Goal: Task Accomplishment & Management: Use online tool/utility

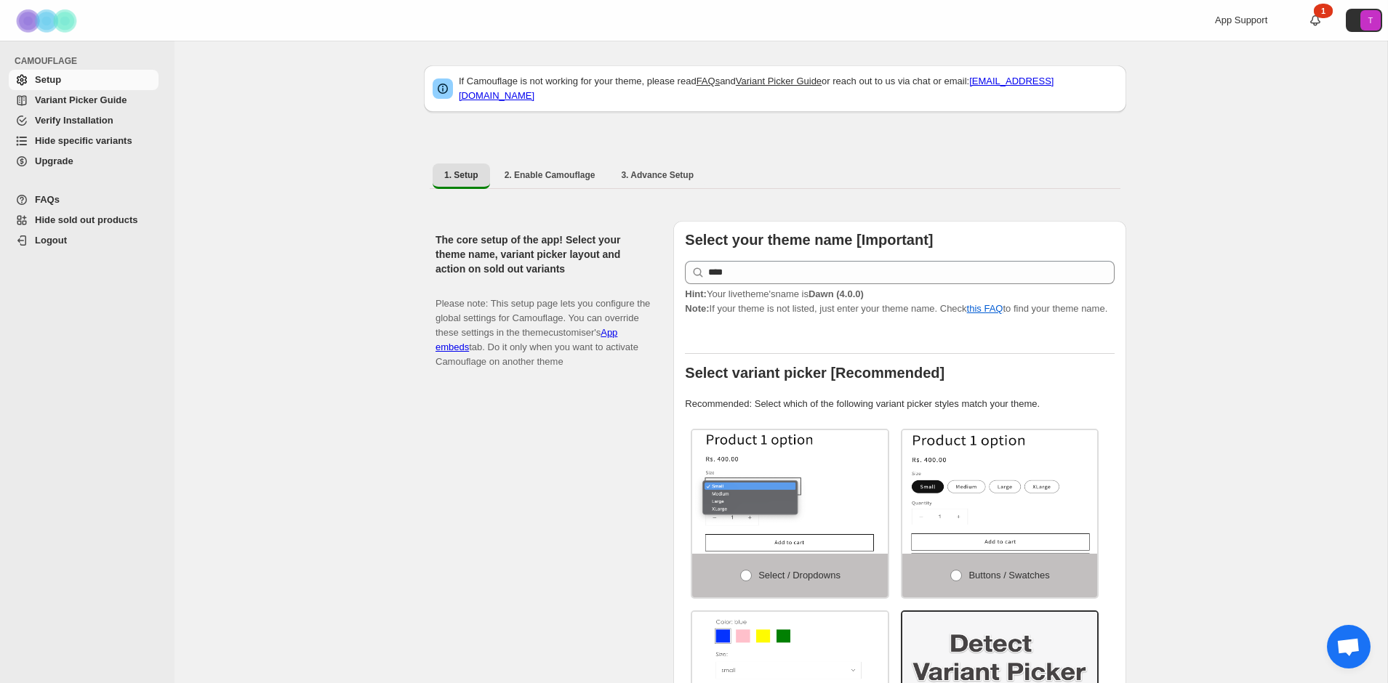
click at [100, 138] on span "Hide specific variants" at bounding box center [83, 140] width 97 height 11
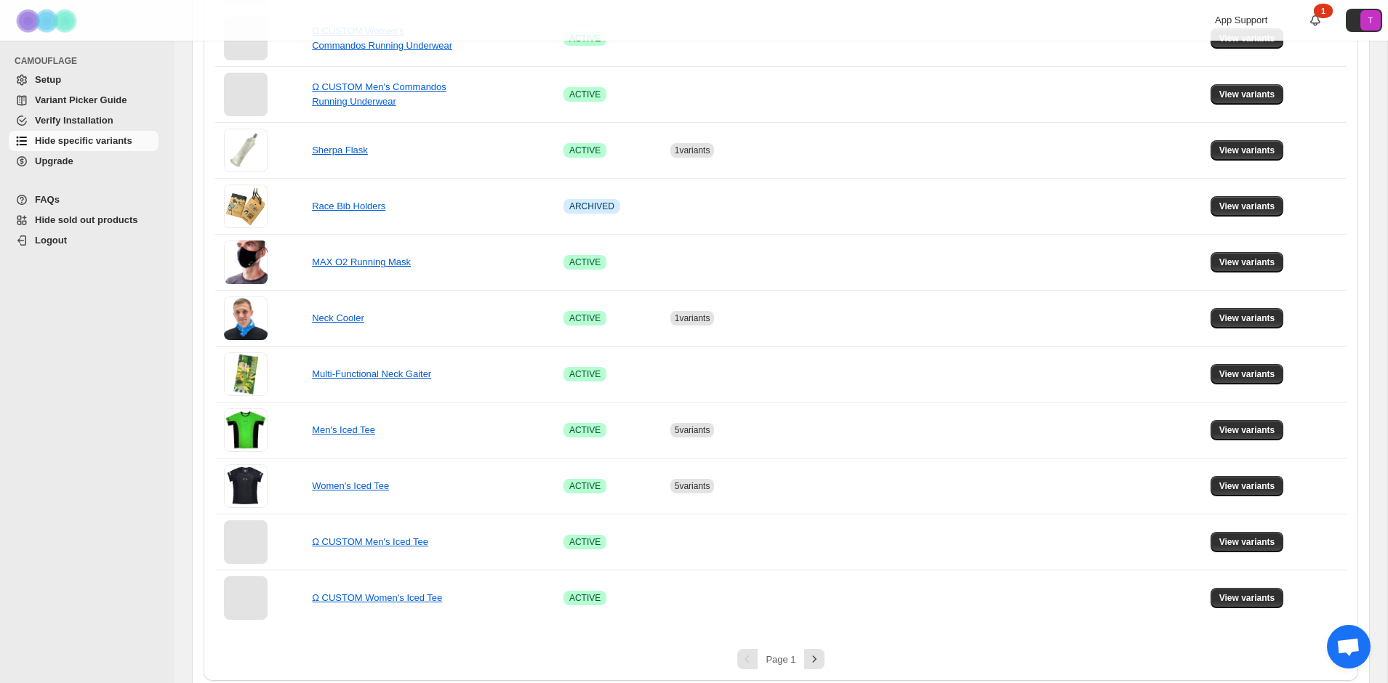
scroll to position [809, 0]
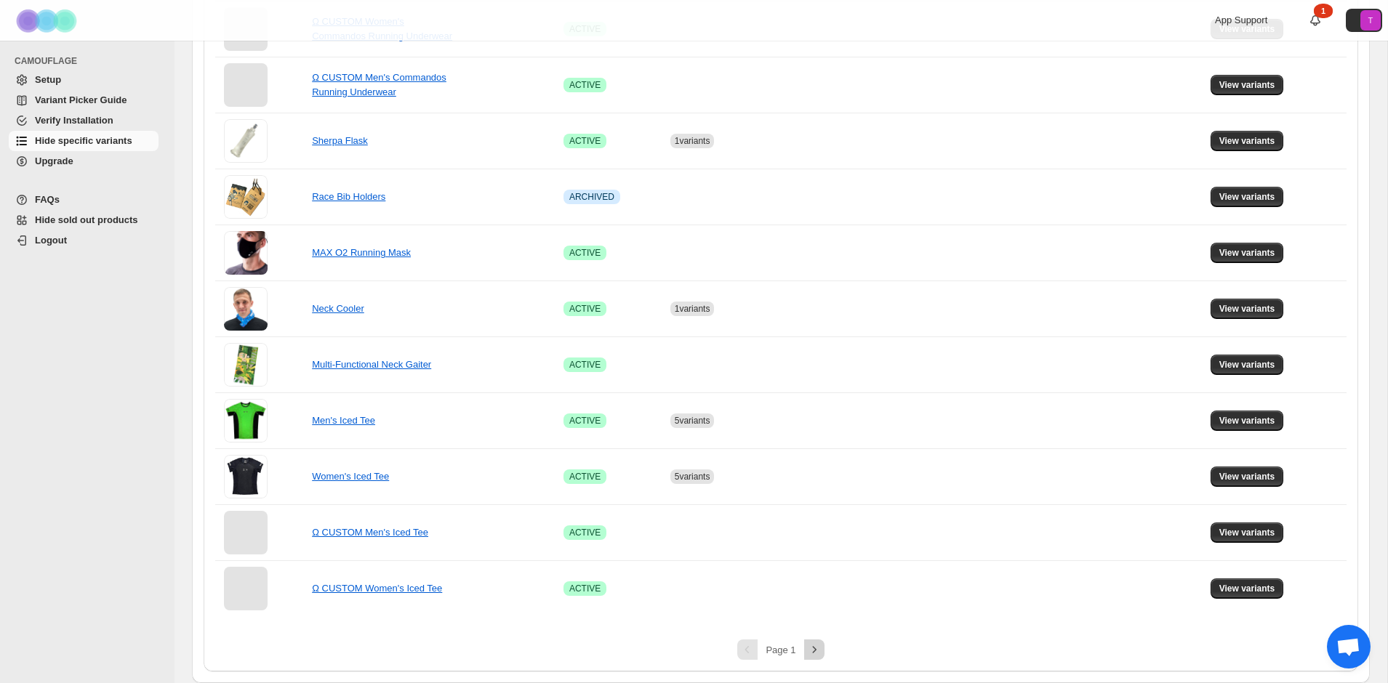
click at [813, 647] on icon "Next" at bounding box center [814, 650] width 15 height 15
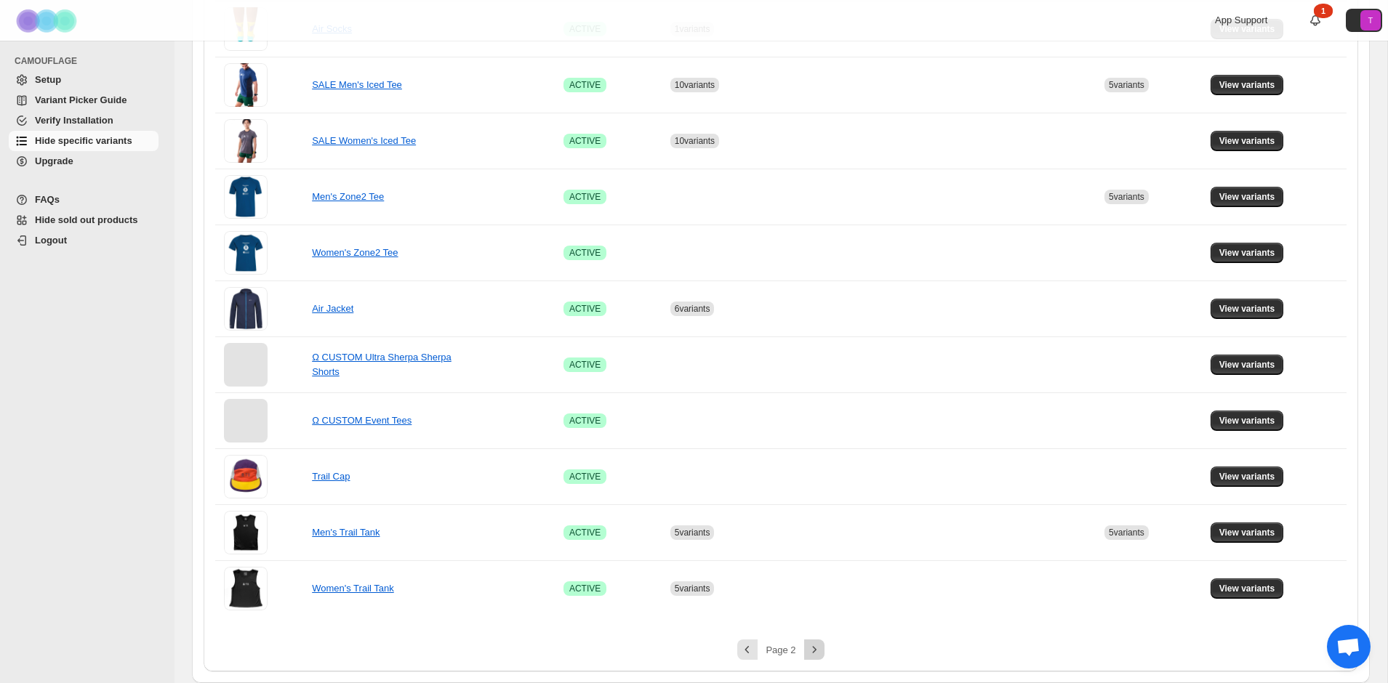
scroll to position [585, 0]
click at [354, 530] on link "Men's Trail Tank" at bounding box center [346, 532] width 68 height 11
click at [1239, 533] on span "View variants" at bounding box center [1247, 533] width 56 height 12
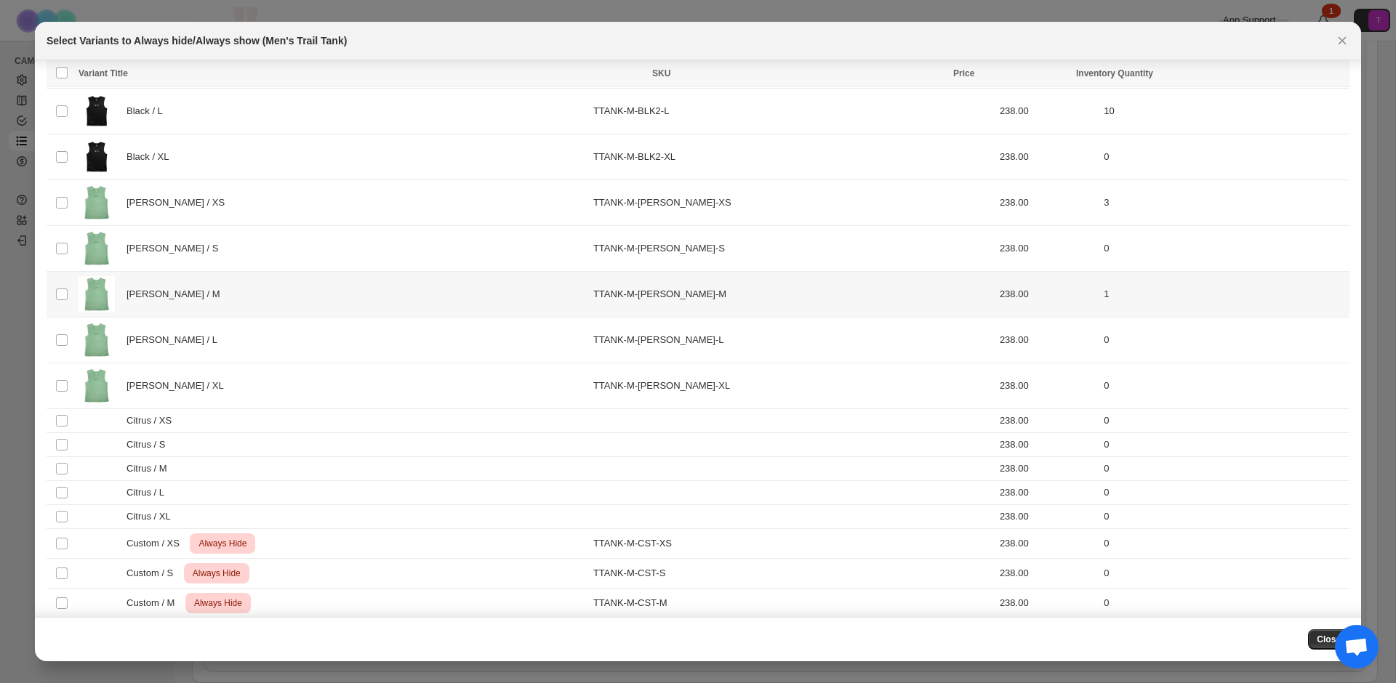
scroll to position [249, 0]
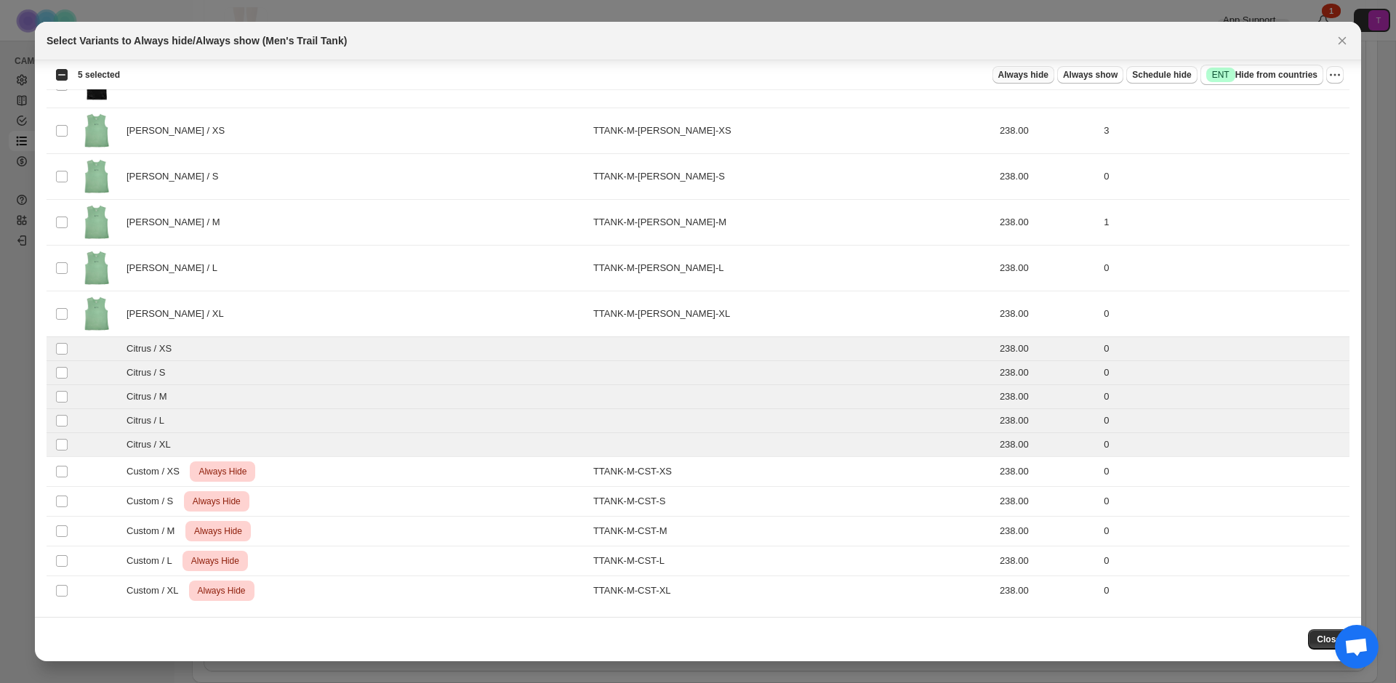
click at [1024, 72] on span "Always hide" at bounding box center [1023, 75] width 50 height 12
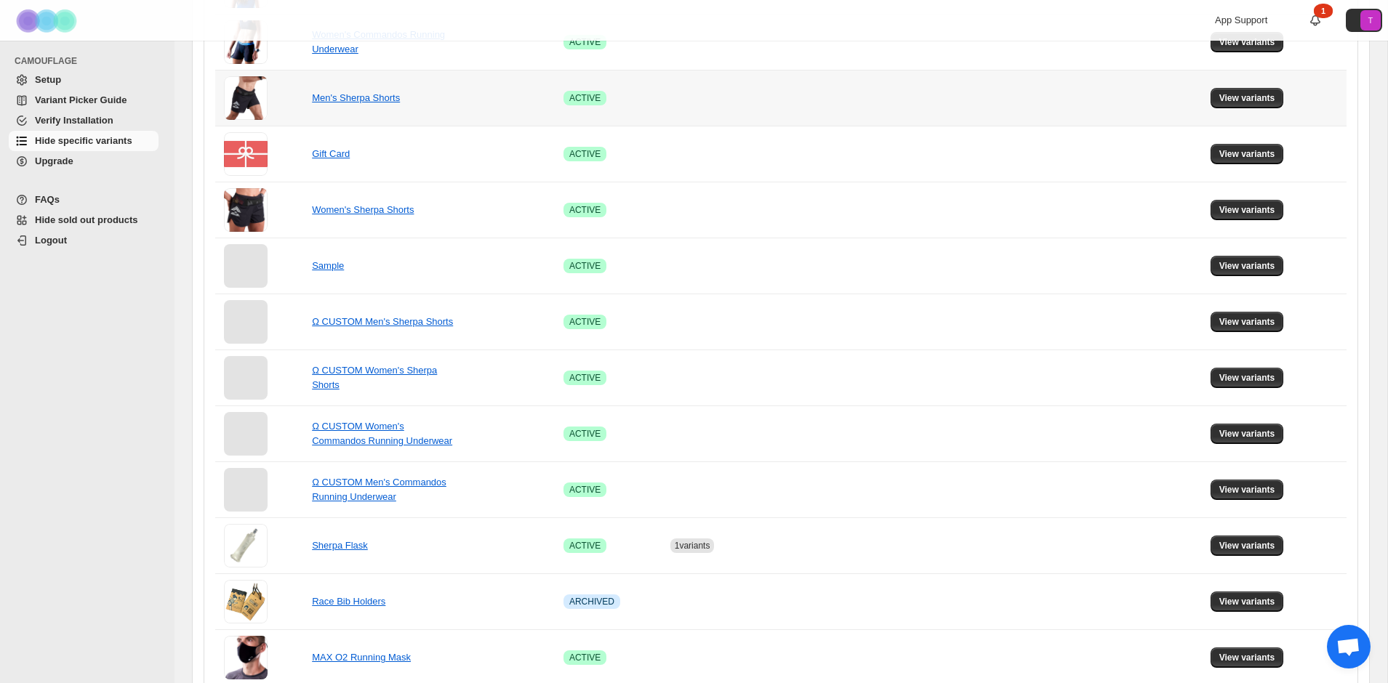
scroll to position [809, 0]
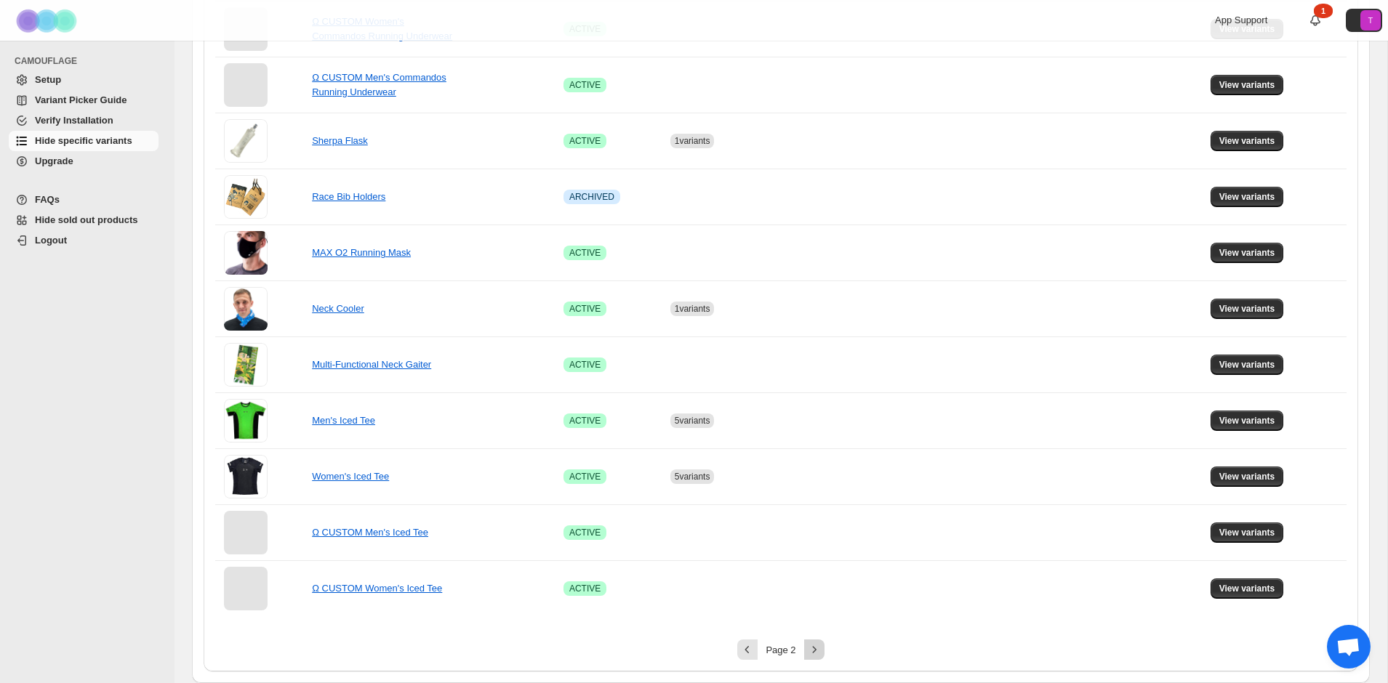
click at [815, 640] on button "Next" at bounding box center [814, 650] width 20 height 20
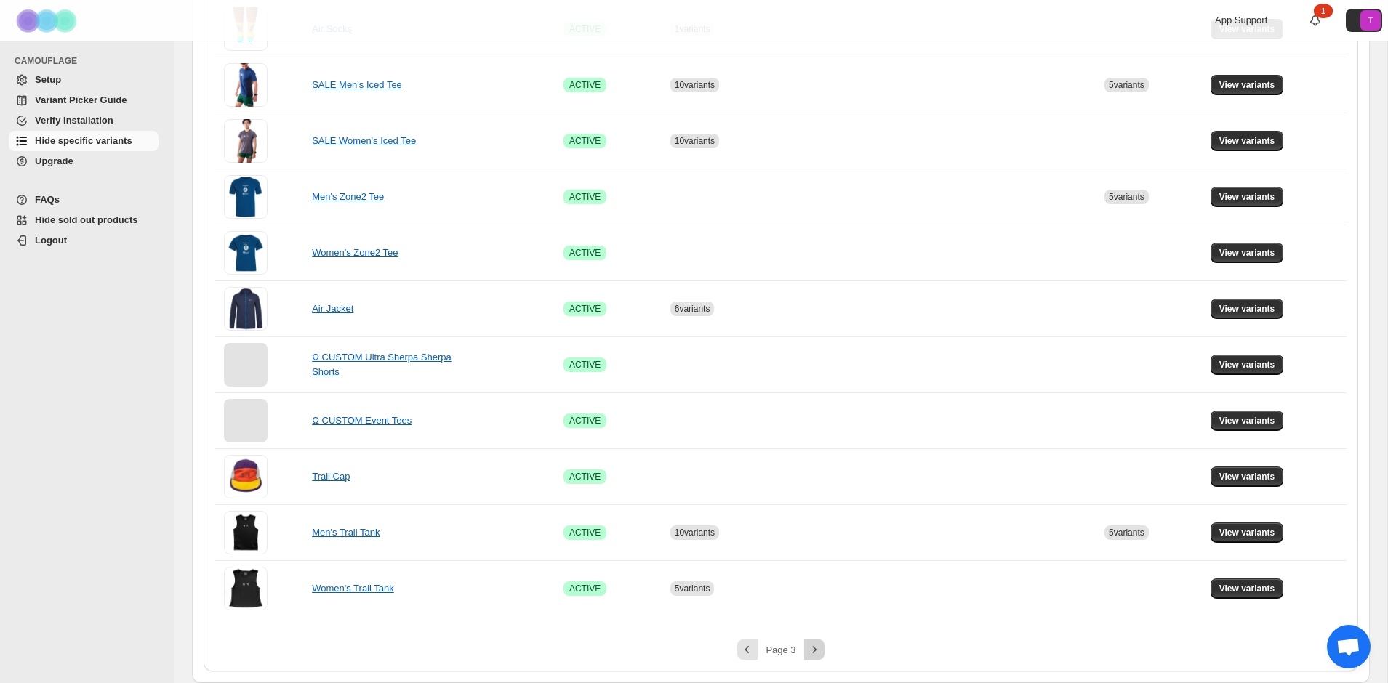
scroll to position [585, 0]
click at [1238, 593] on span "View variants" at bounding box center [1247, 589] width 56 height 12
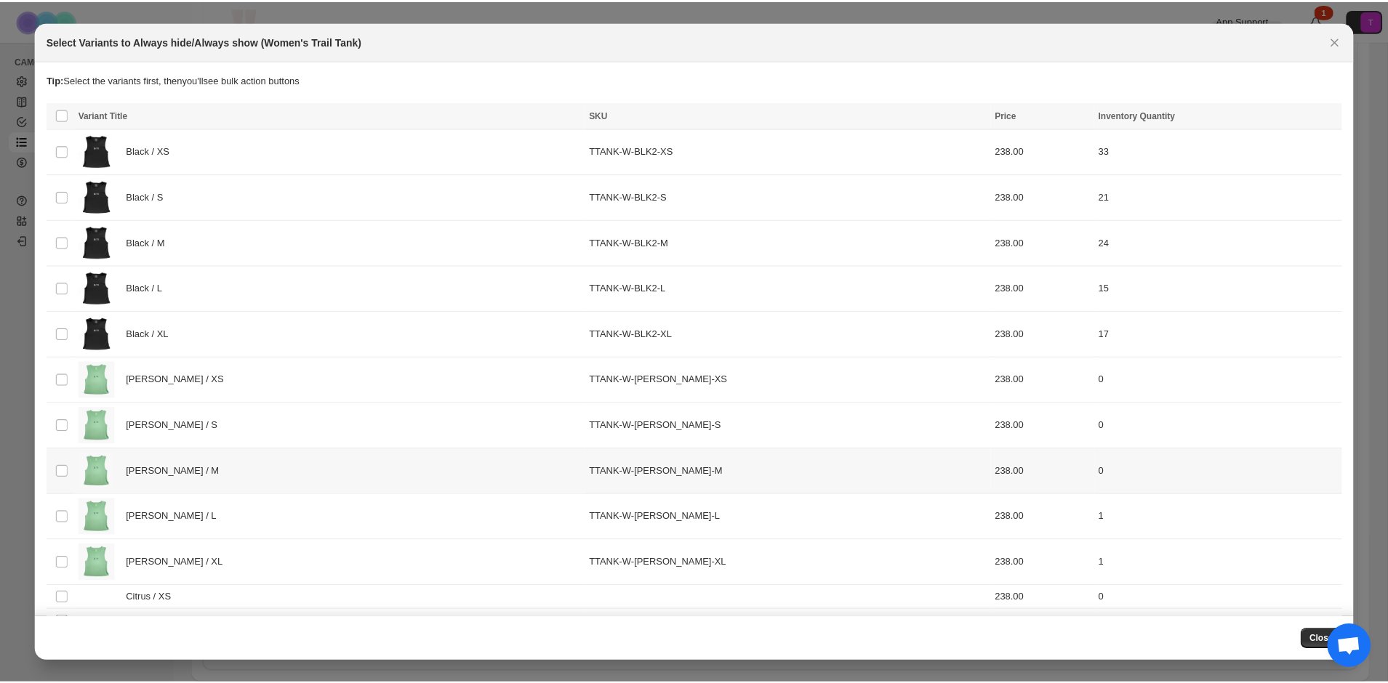
scroll to position [249, 0]
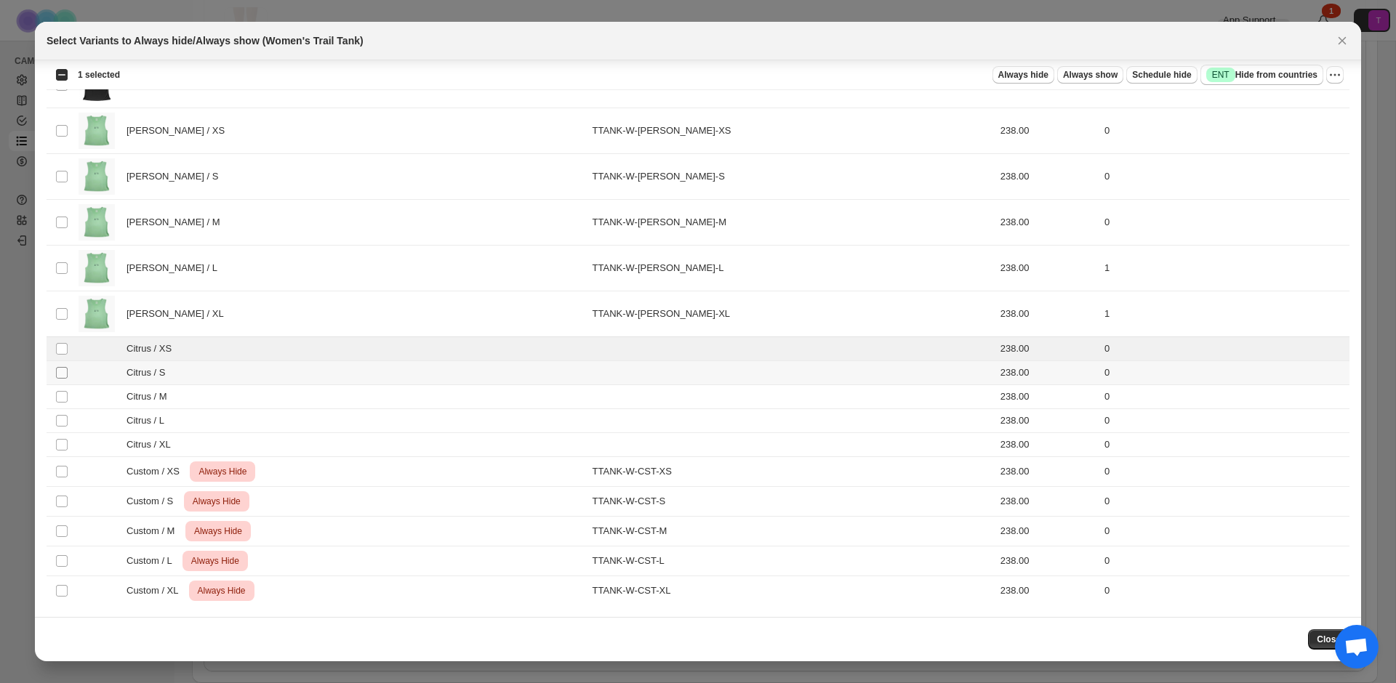
click at [60, 366] on span ":r1c:" at bounding box center [61, 372] width 13 height 13
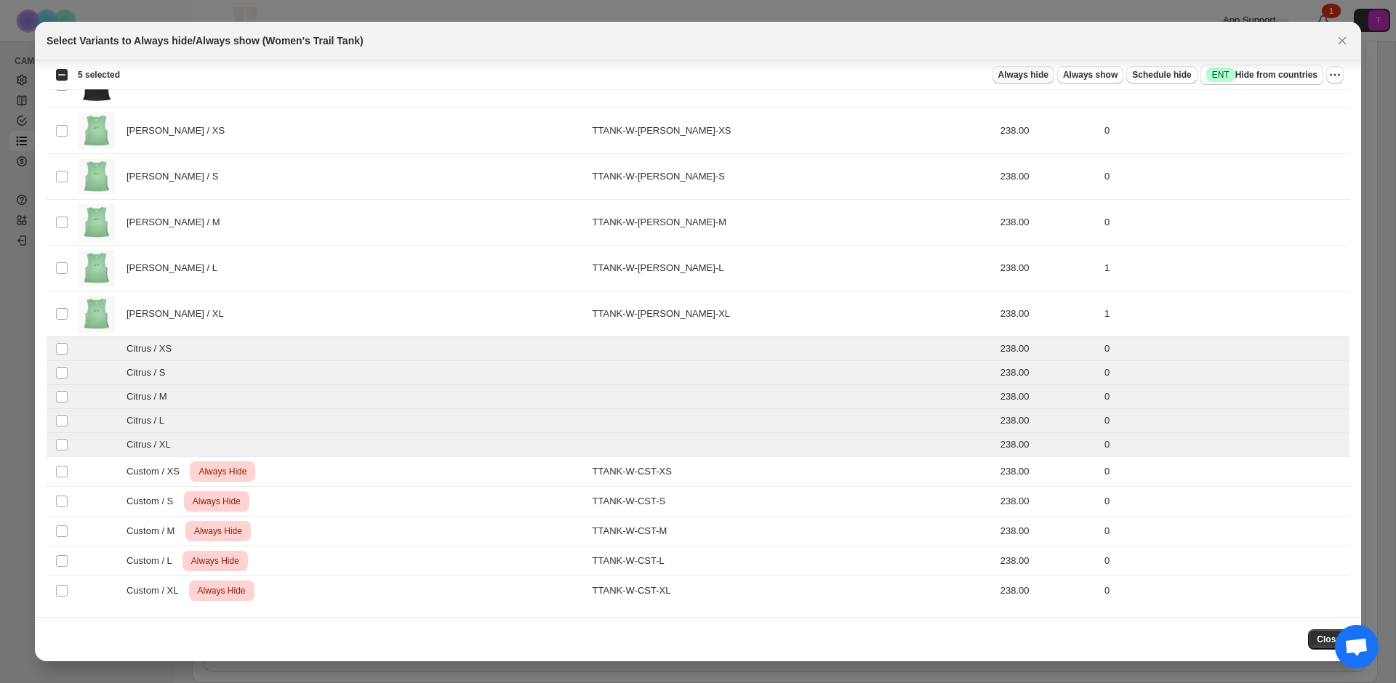
click at [1039, 74] on span "Always hide" at bounding box center [1023, 75] width 50 height 12
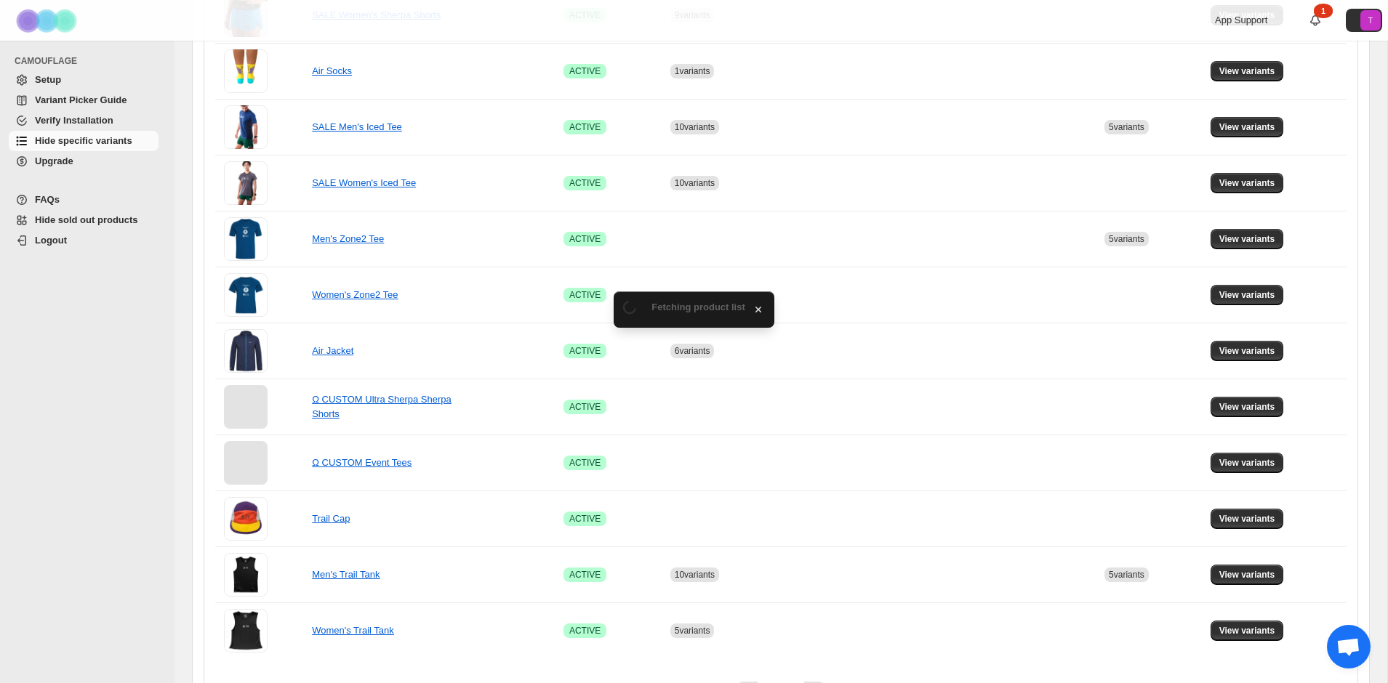
scroll to position [585, 0]
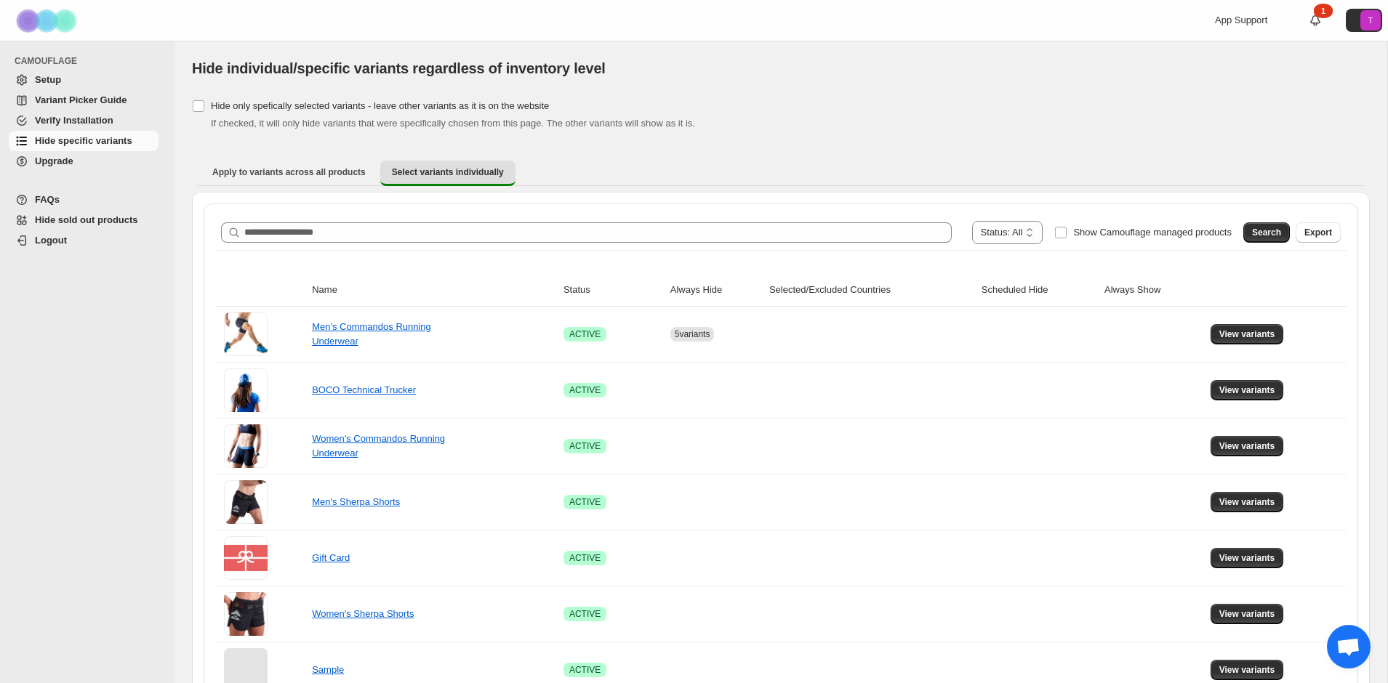
scroll to position [809, 0]
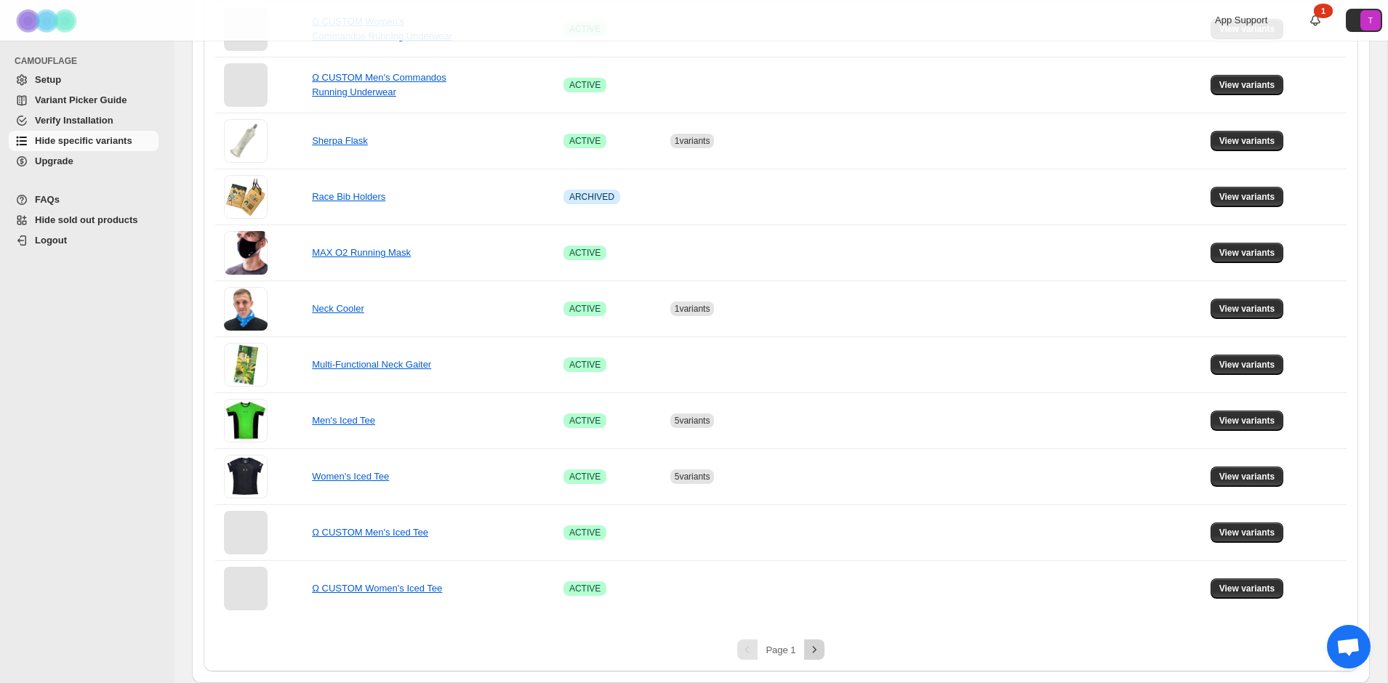
click at [813, 645] on icon "Next" at bounding box center [814, 650] width 15 height 15
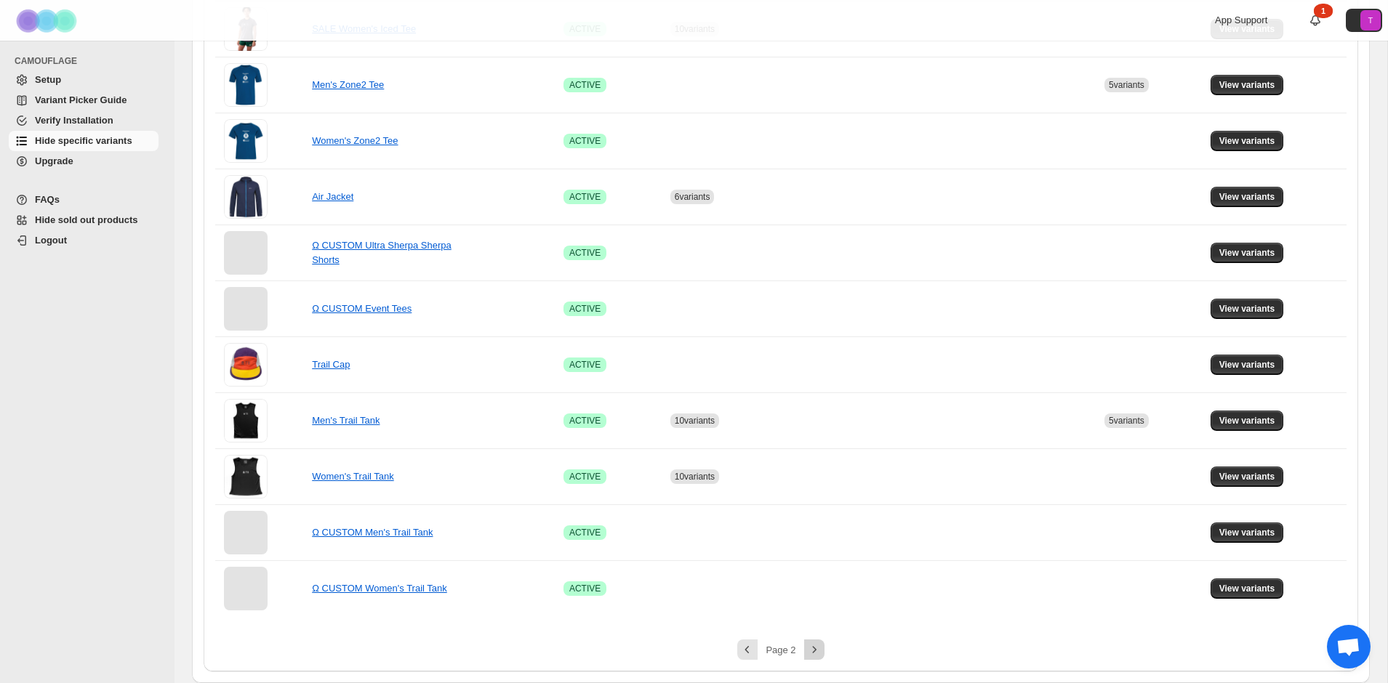
scroll to position [697, 0]
click at [1267, 526] on button "View variants" at bounding box center [1246, 533] width 73 height 20
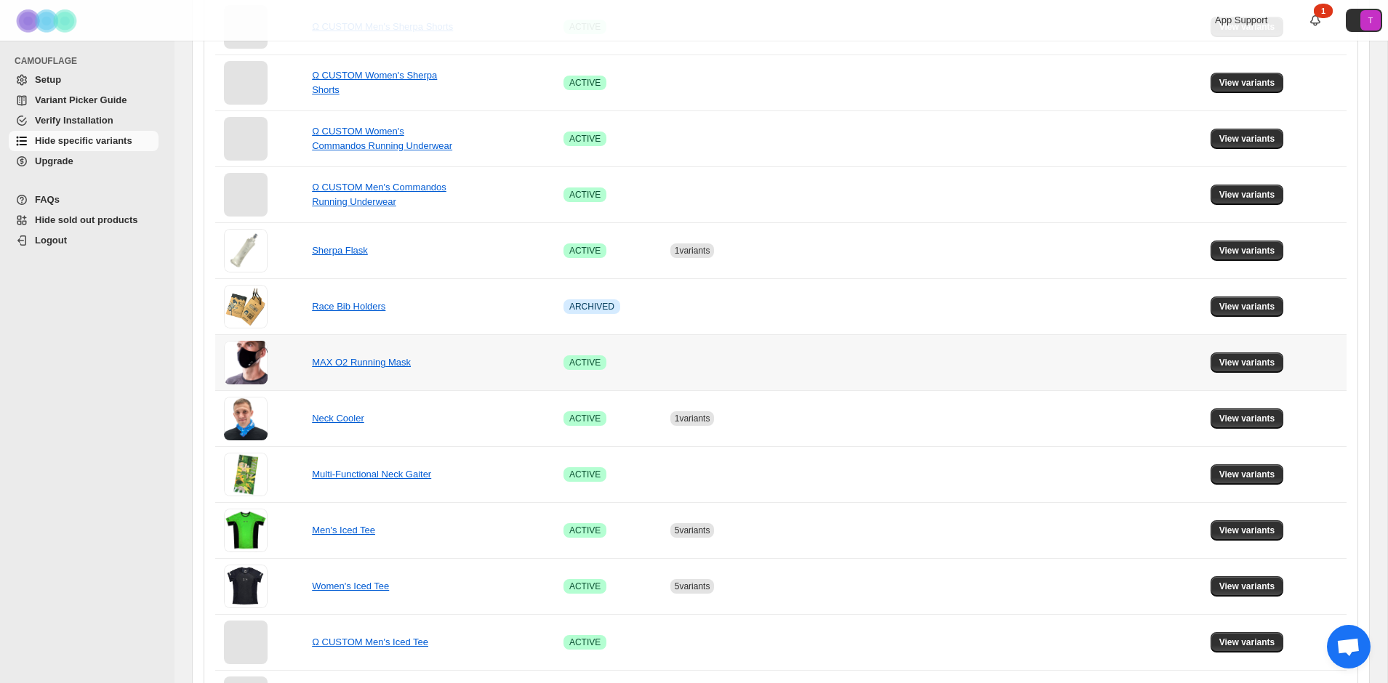
scroll to position [809, 0]
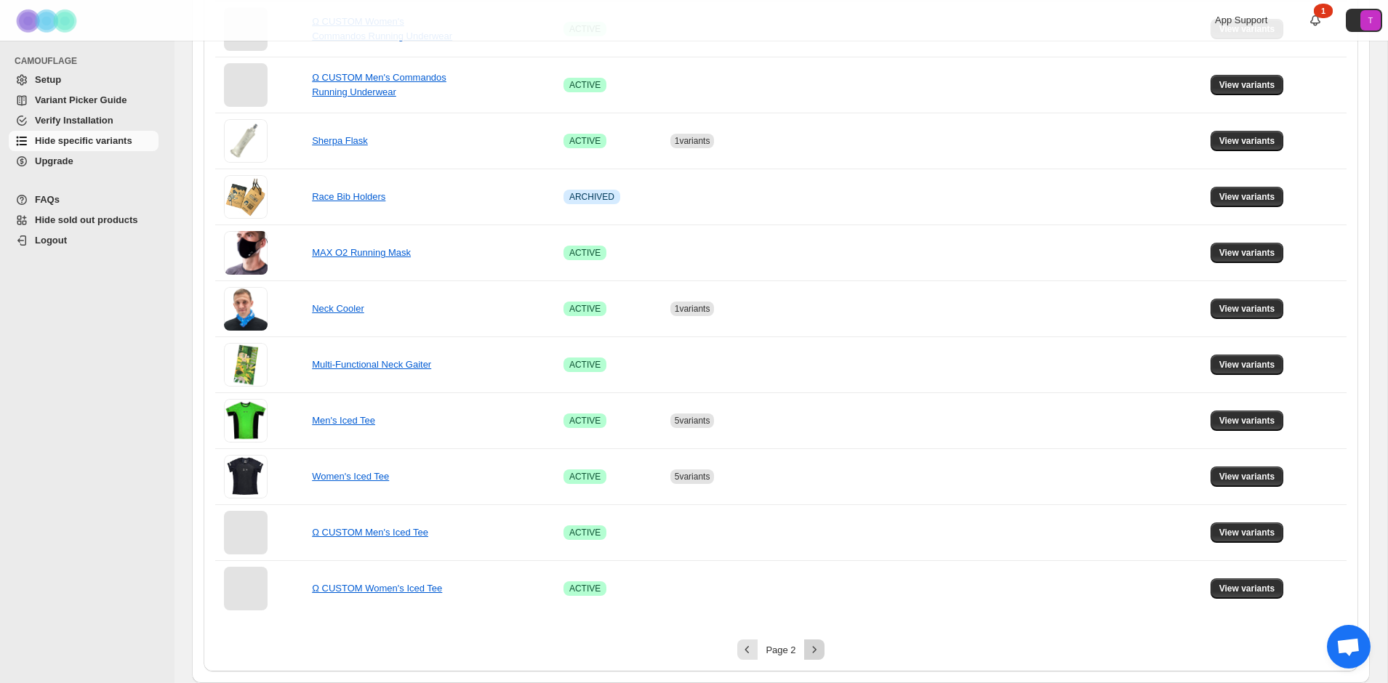
click at [818, 644] on icon "Next" at bounding box center [814, 650] width 15 height 15
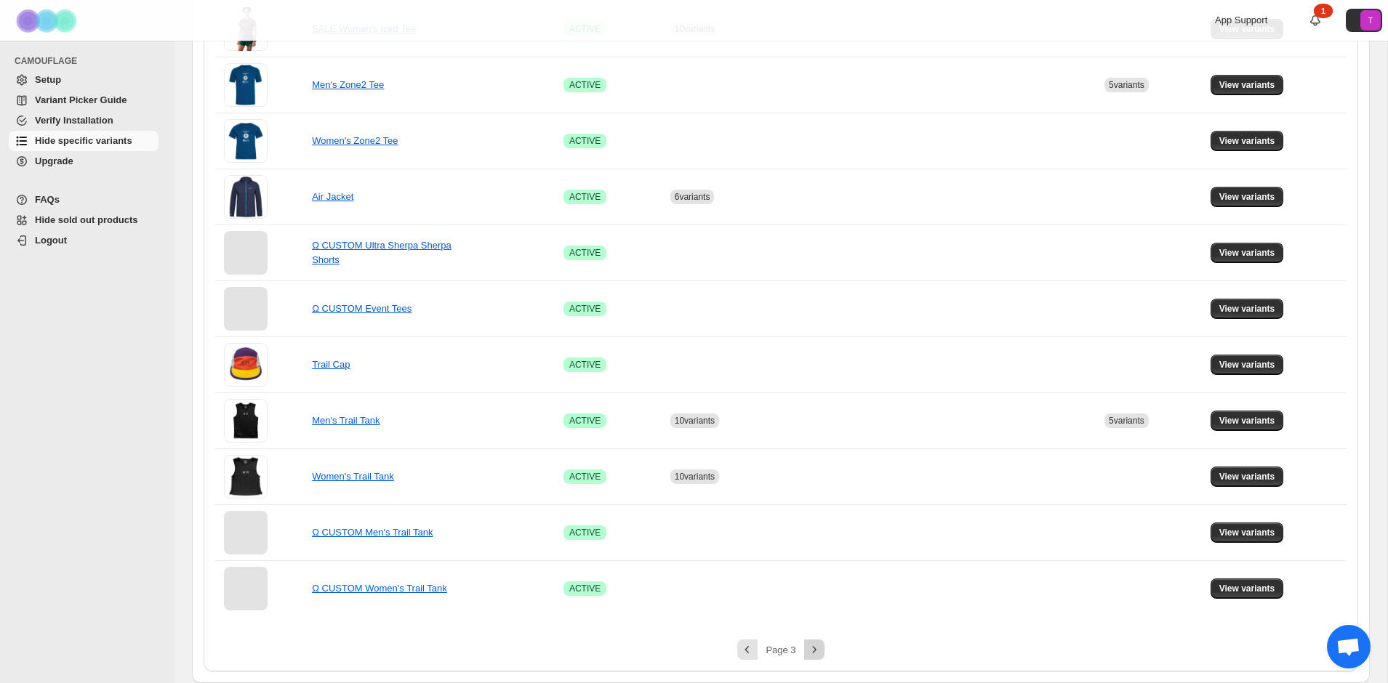
scroll to position [697, 0]
click at [1260, 419] on span "View variants" at bounding box center [1247, 421] width 56 height 12
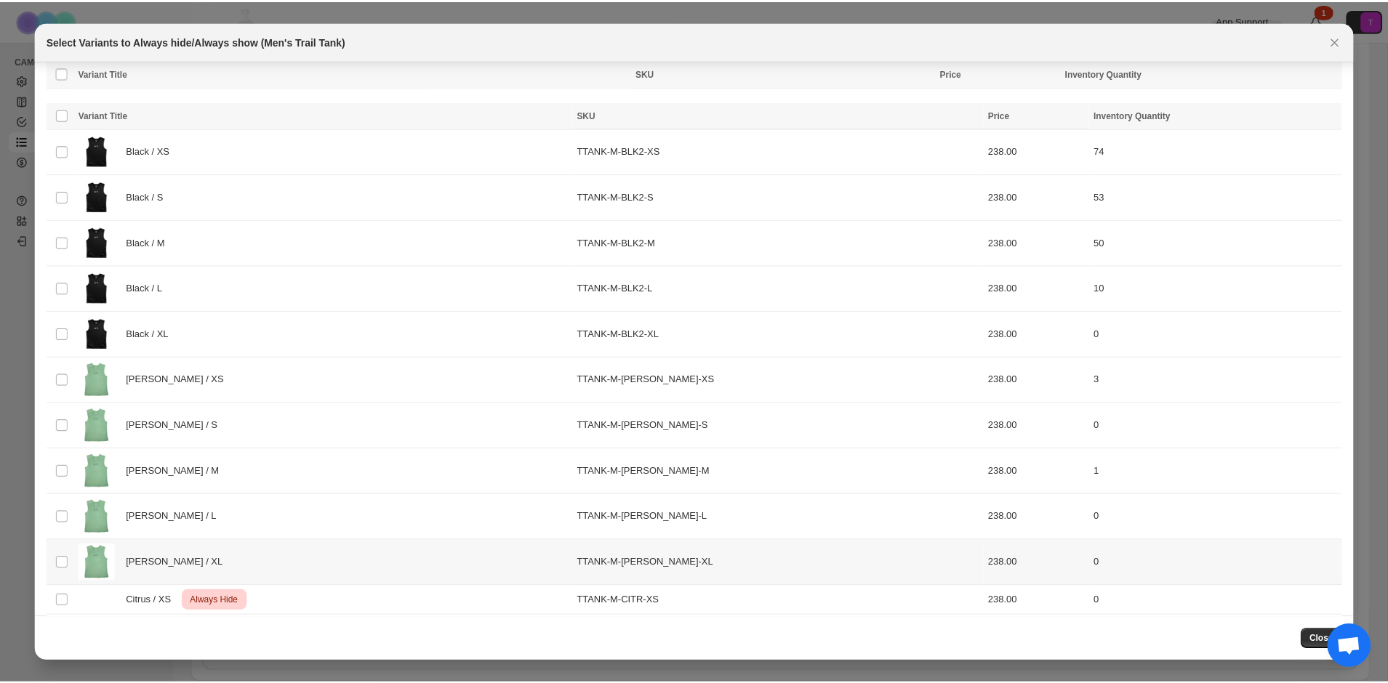
scroll to position [129, 0]
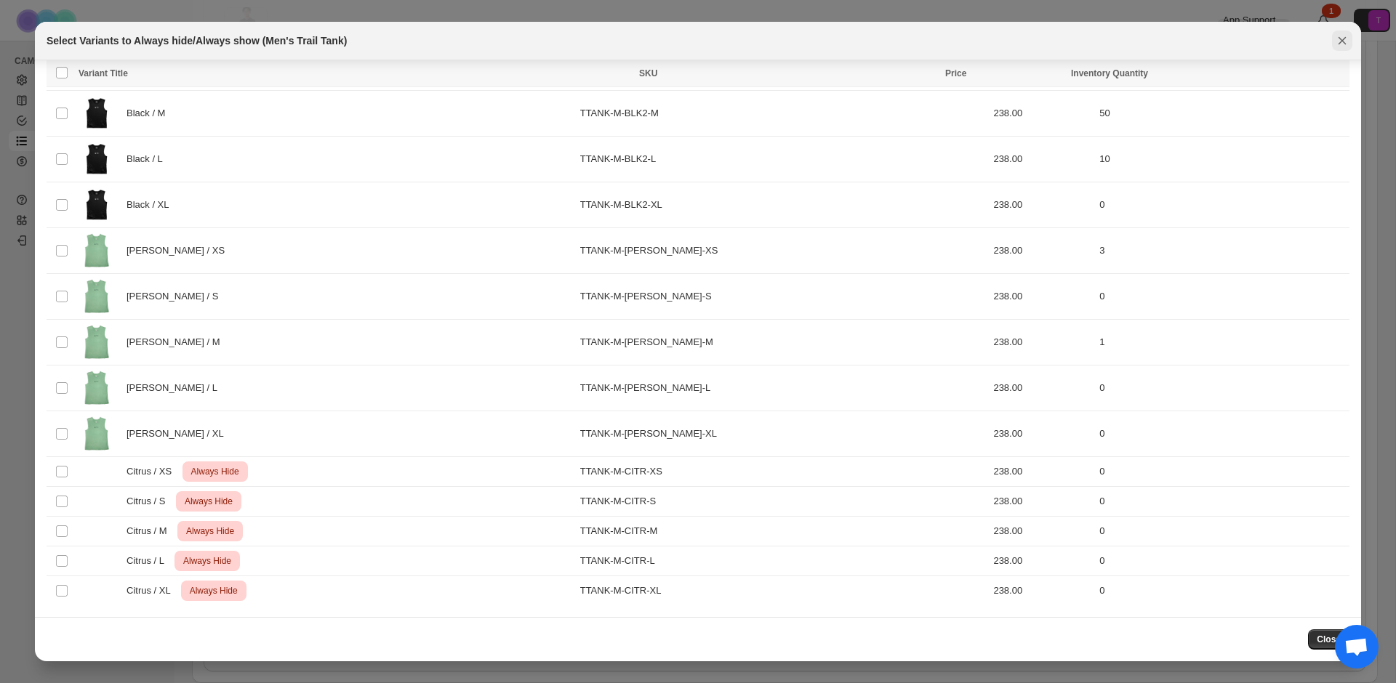
click at [1339, 34] on icon "Close" at bounding box center [1342, 40] width 15 height 15
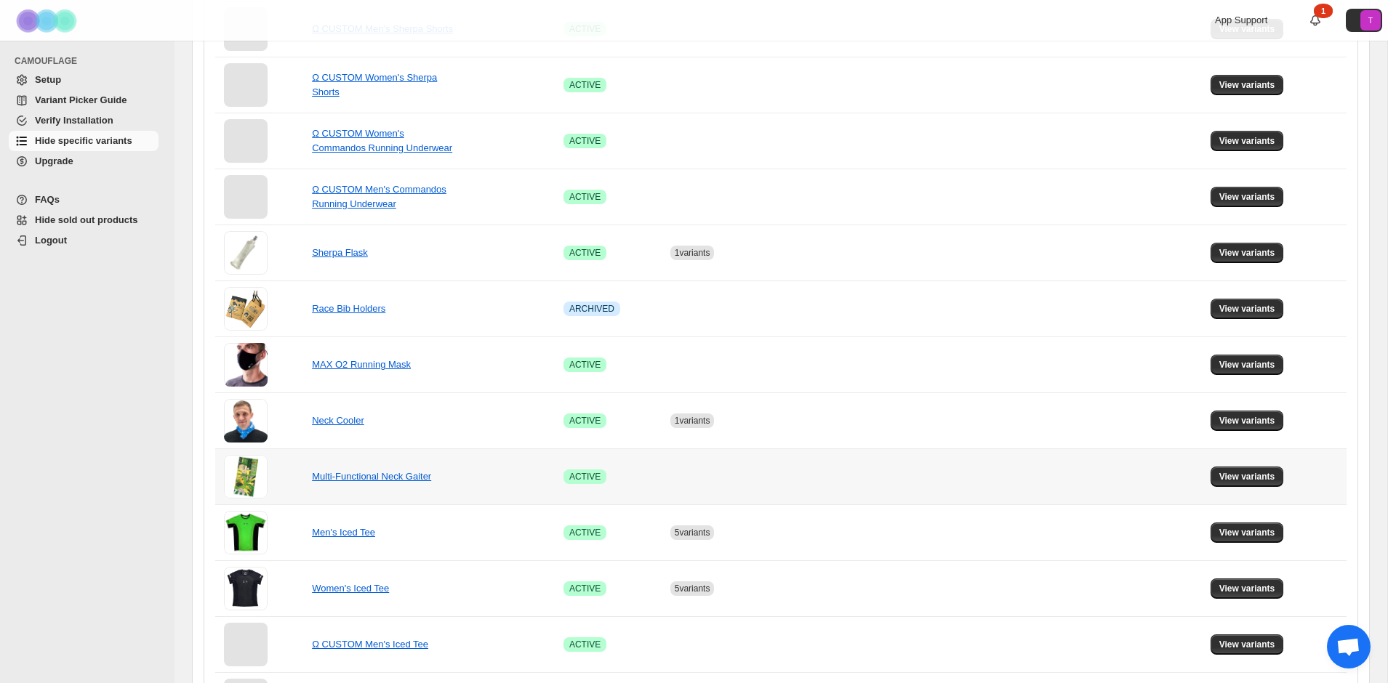
scroll to position [809, 0]
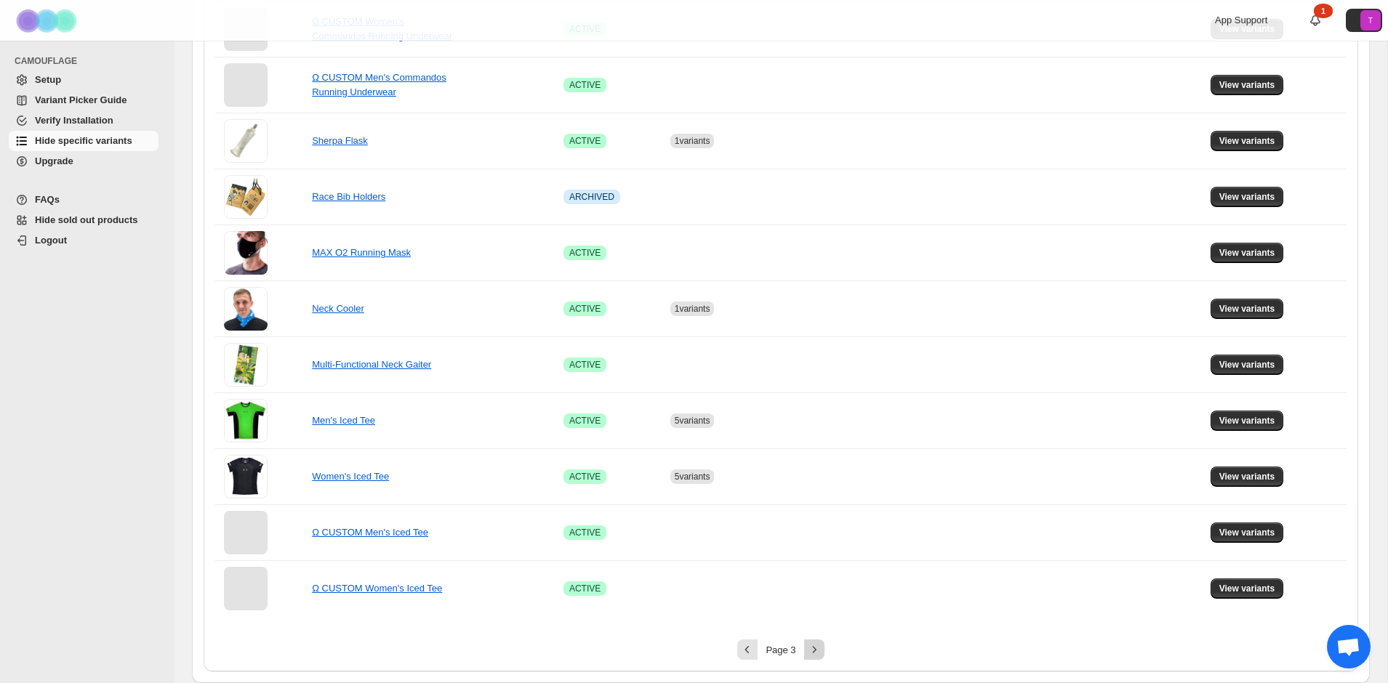
click at [808, 650] on icon "Next" at bounding box center [814, 650] width 15 height 15
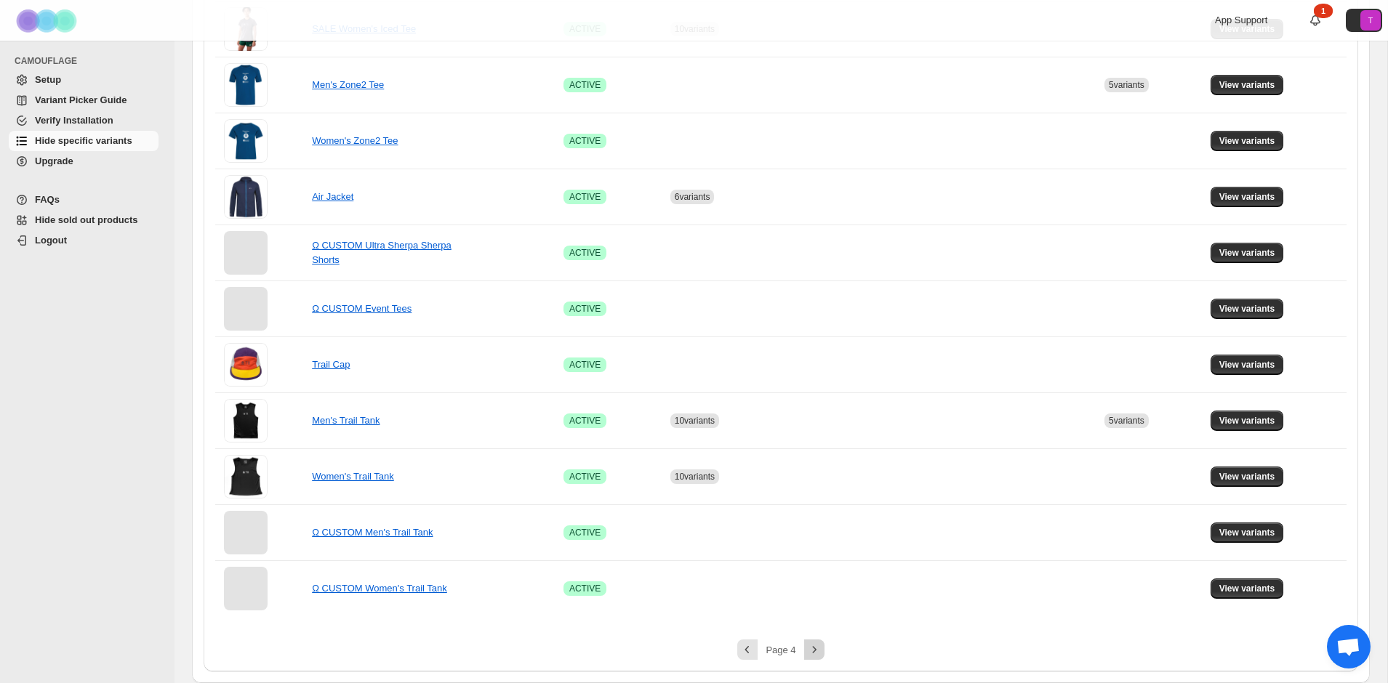
scroll to position [697, 0]
click at [1274, 531] on span "View variants" at bounding box center [1247, 533] width 56 height 12
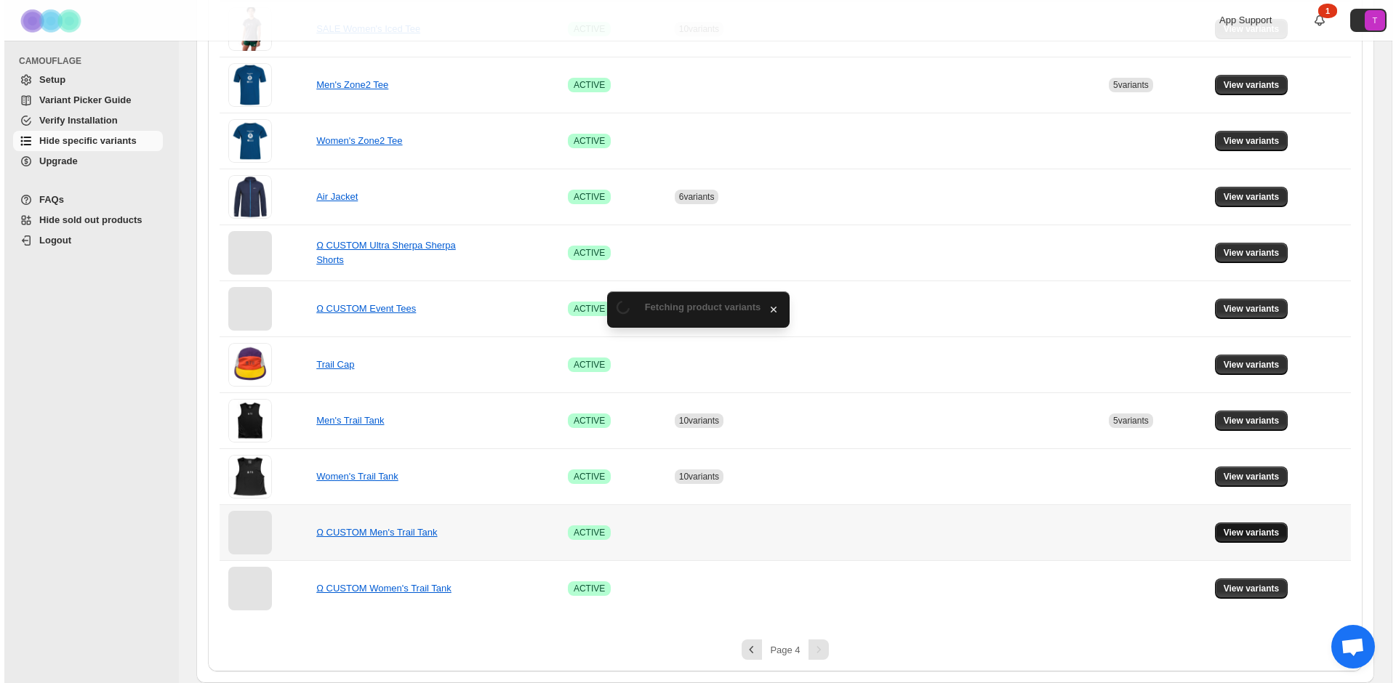
scroll to position [0, 0]
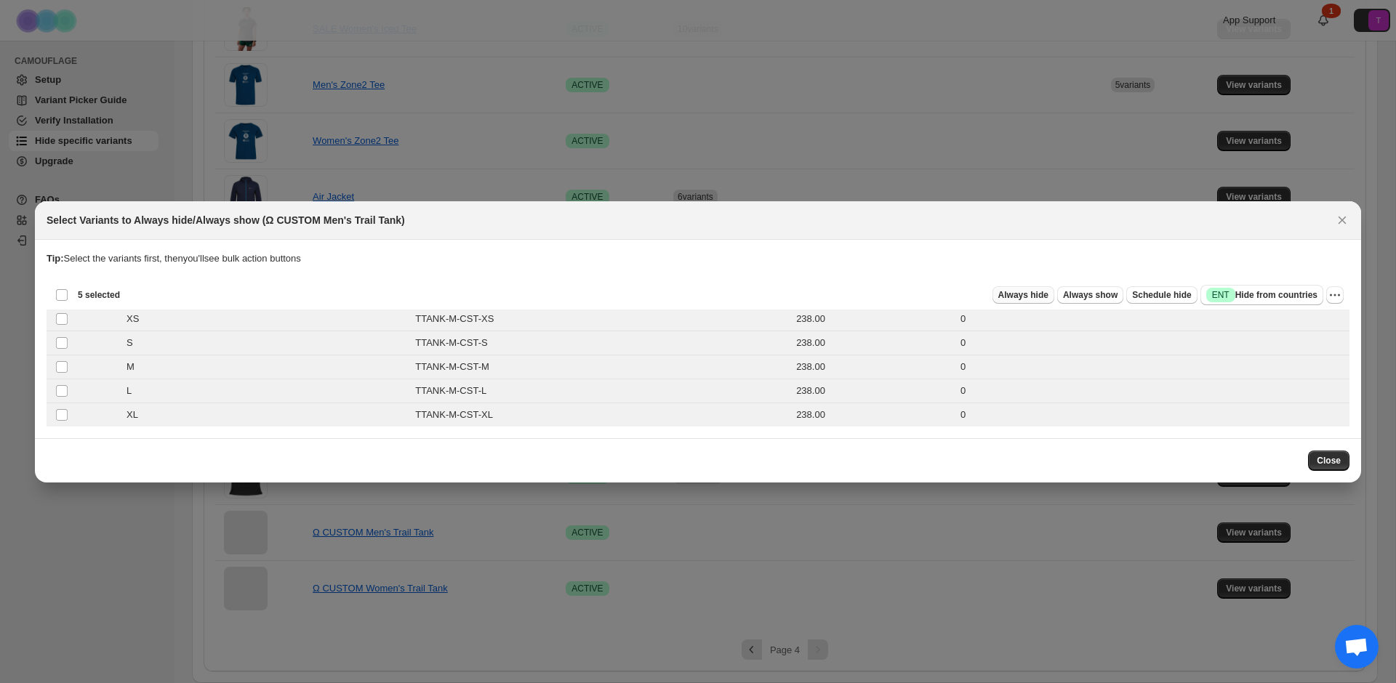
click at [1021, 294] on span "Always hide" at bounding box center [1023, 295] width 50 height 12
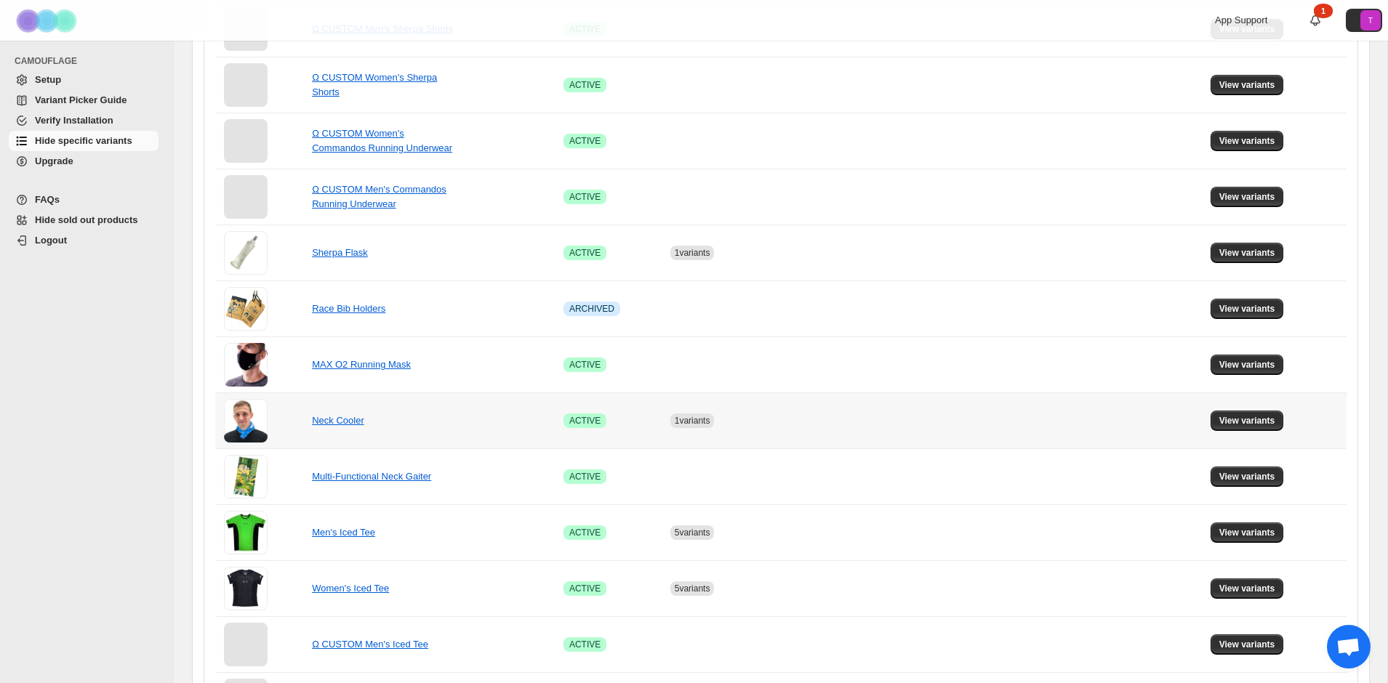
scroll to position [809, 0]
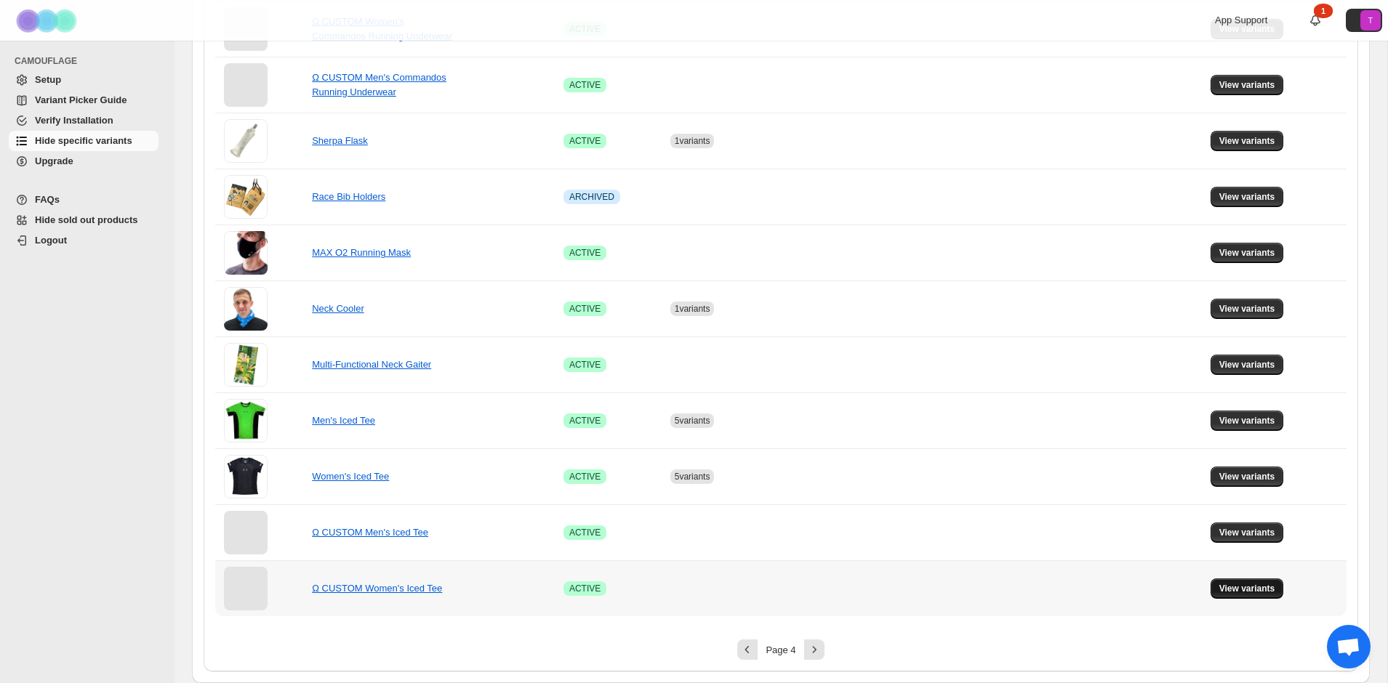
click at [1269, 591] on span "View variants" at bounding box center [1247, 589] width 56 height 12
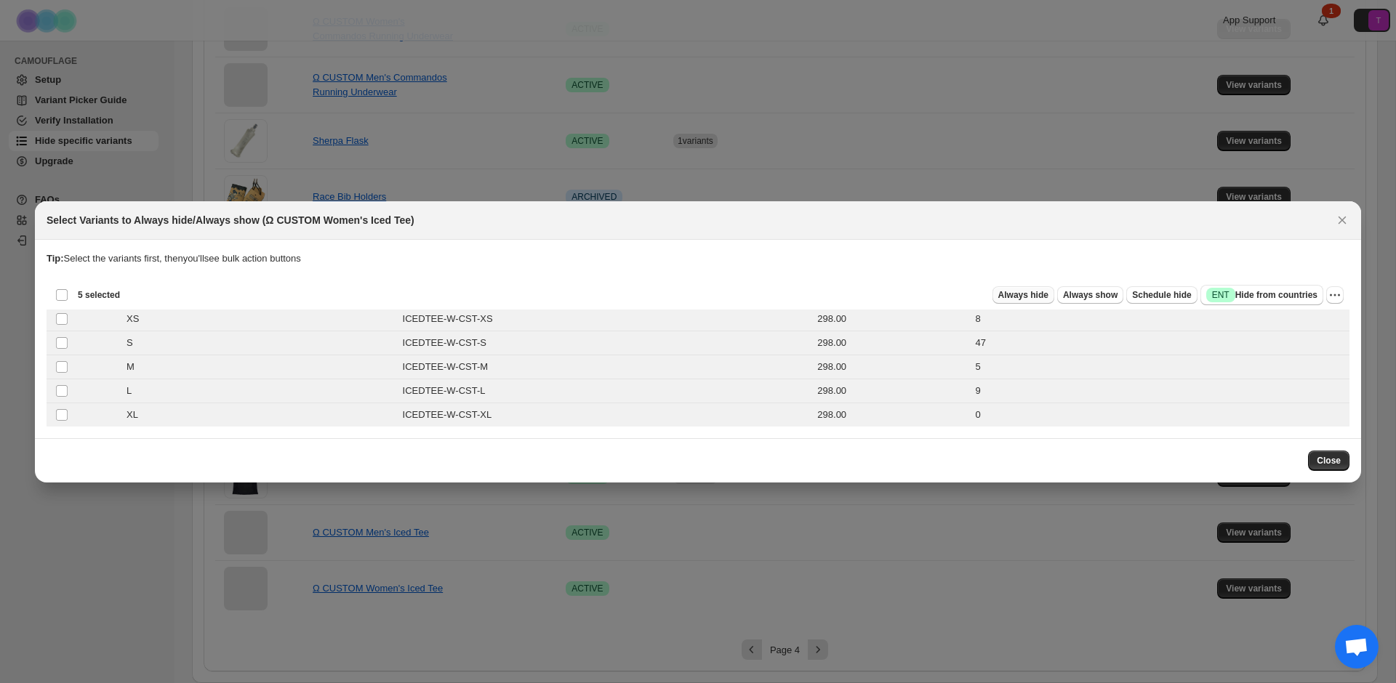
click at [1019, 293] on span "Always hide" at bounding box center [1023, 295] width 50 height 12
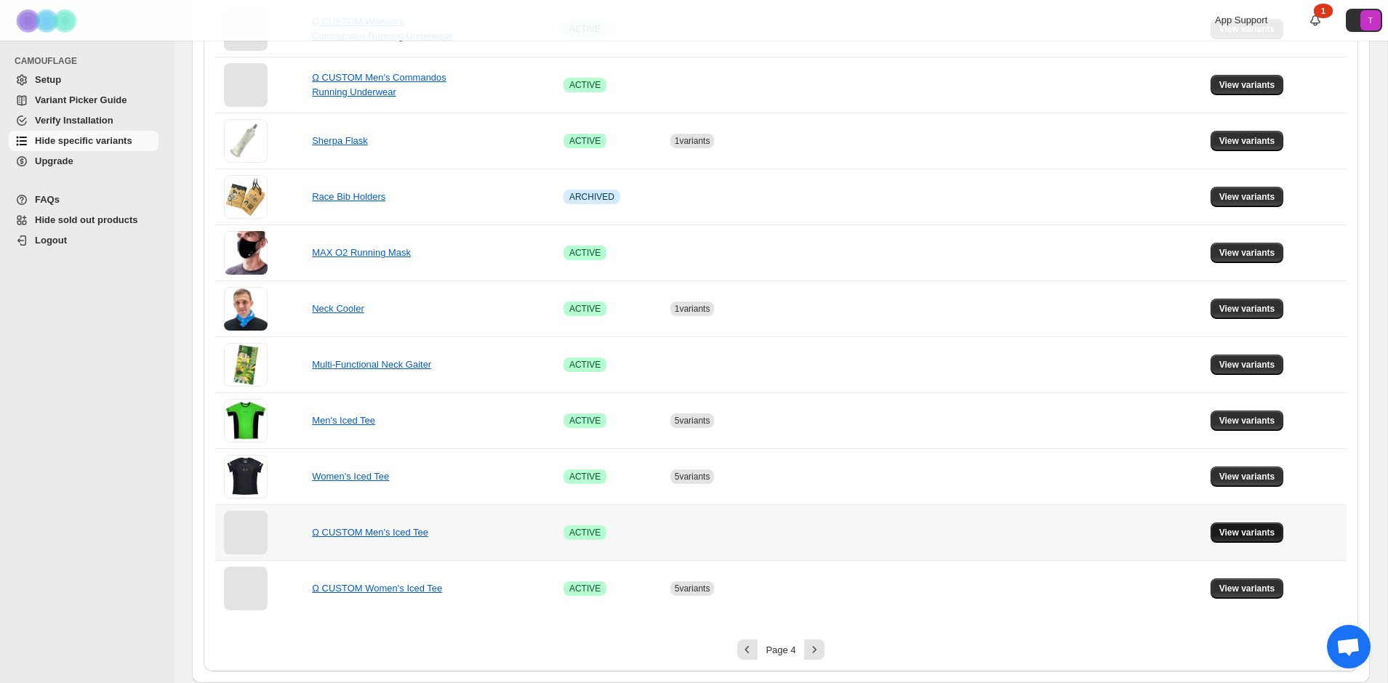
click at [1255, 527] on span "View variants" at bounding box center [1247, 533] width 56 height 12
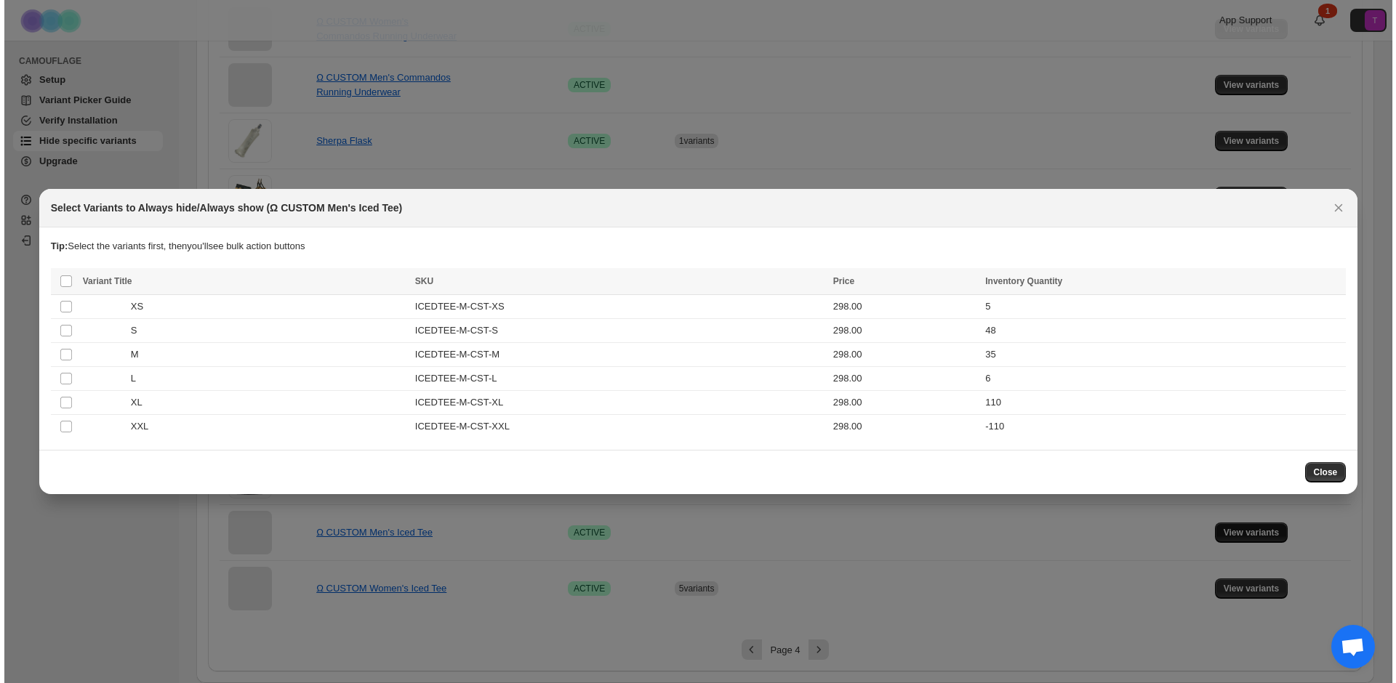
scroll to position [0, 0]
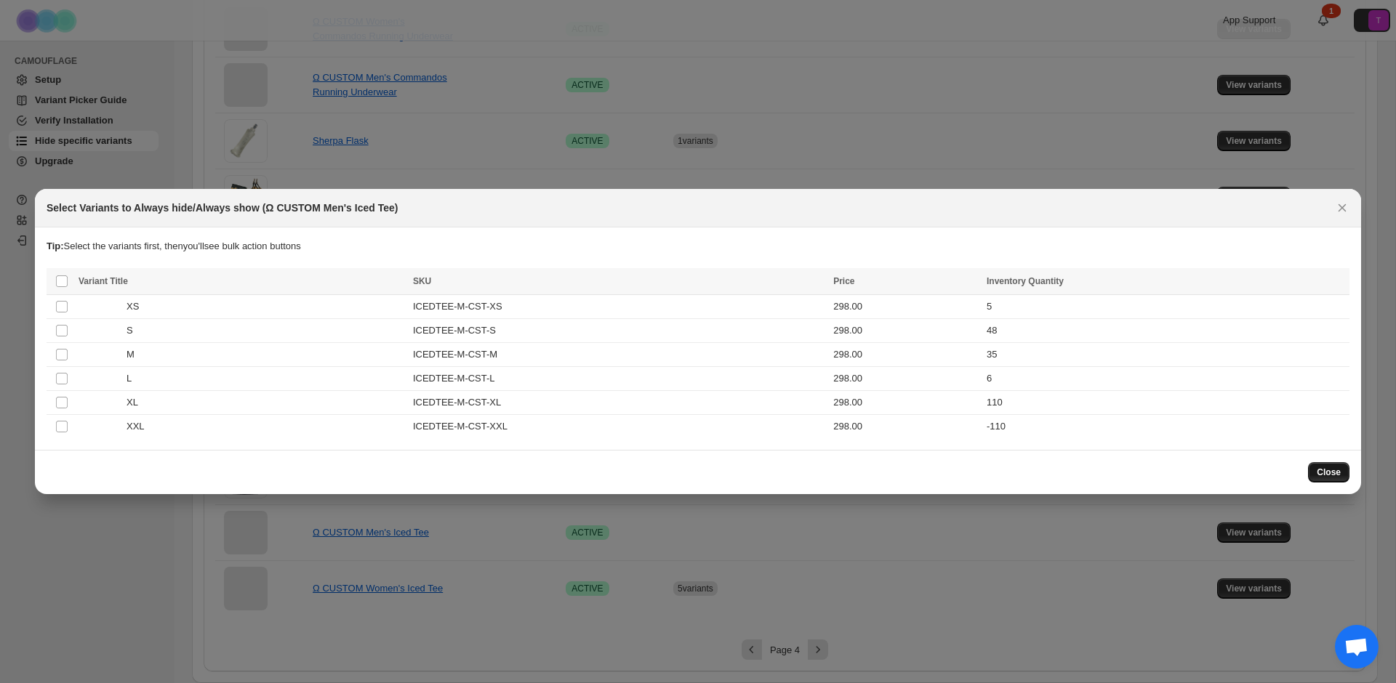
click at [1328, 469] on span "Close" at bounding box center [1328, 473] width 24 height 12
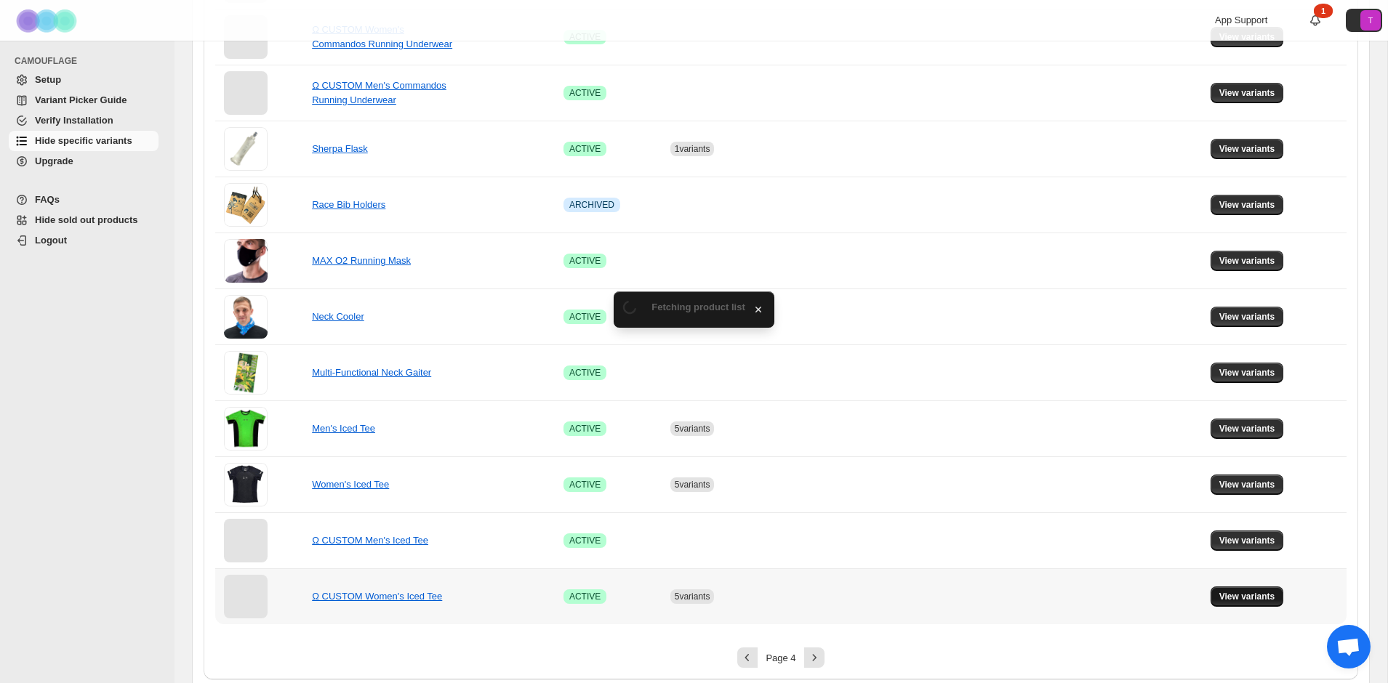
scroll to position [809, 0]
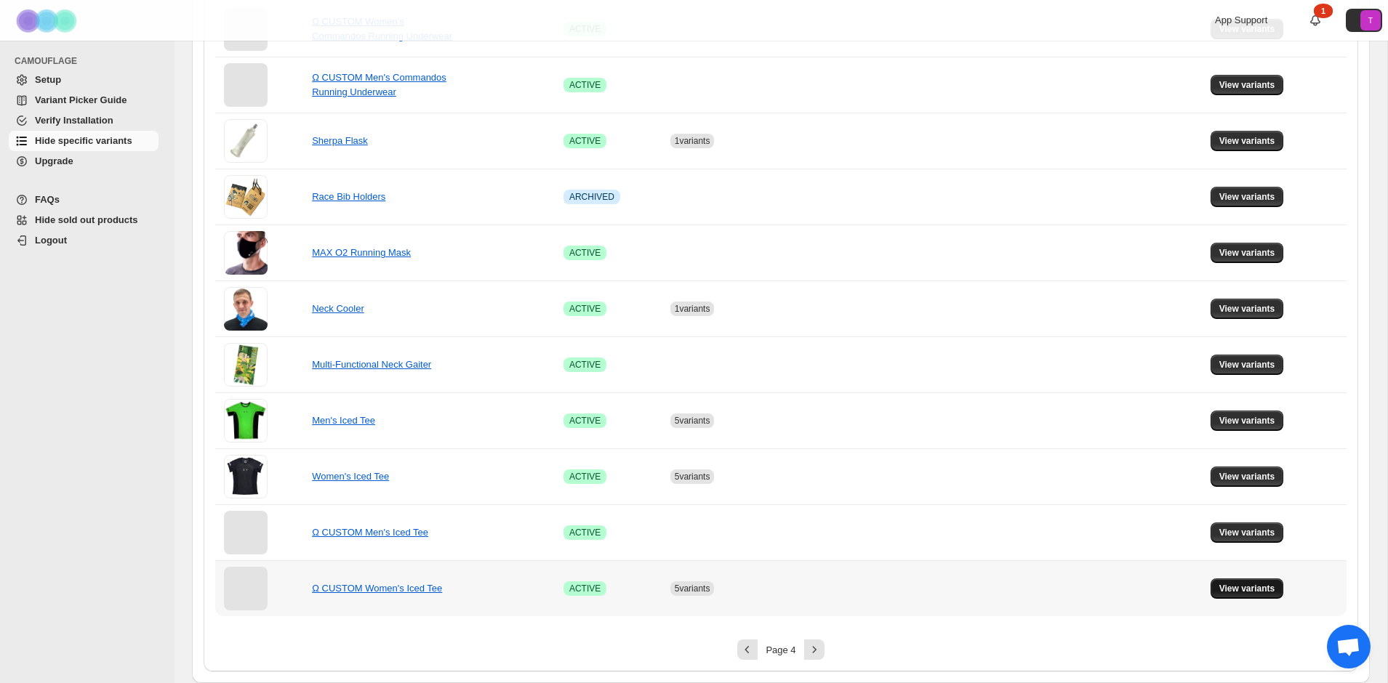
click at [1251, 591] on span "View variants" at bounding box center [1247, 589] width 56 height 12
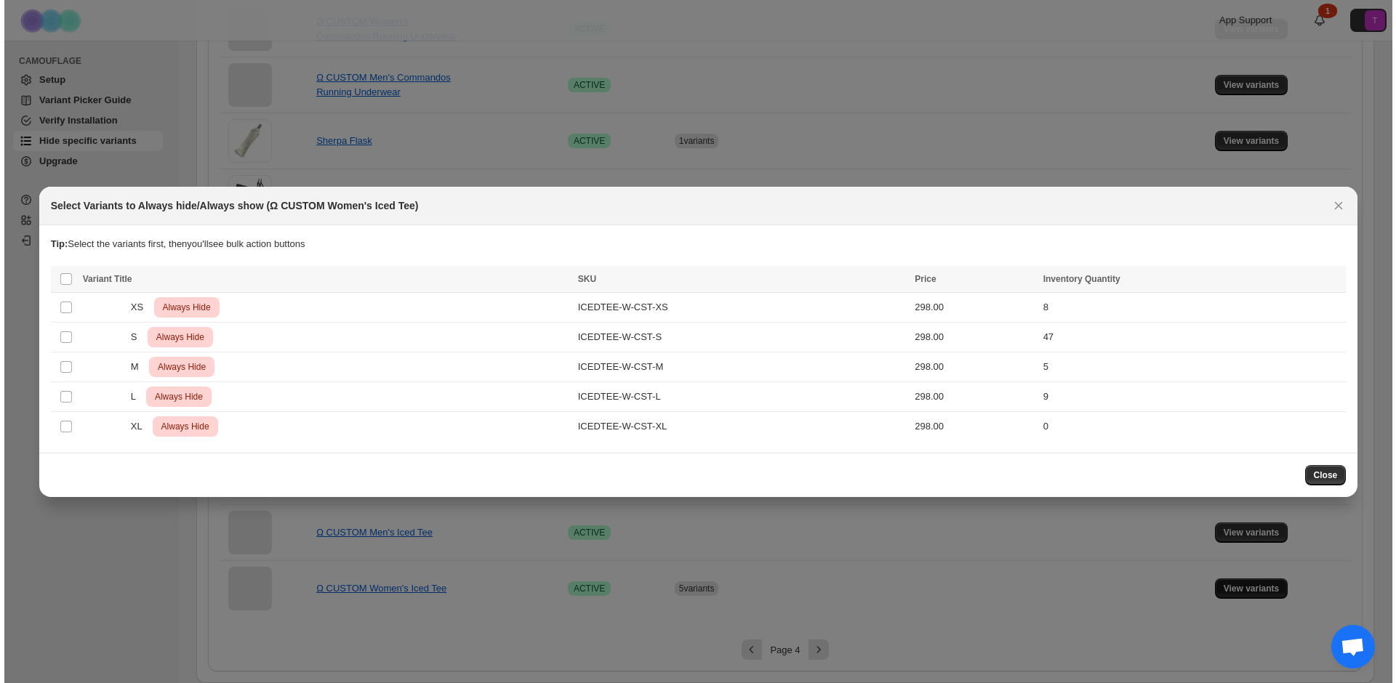
scroll to position [0, 0]
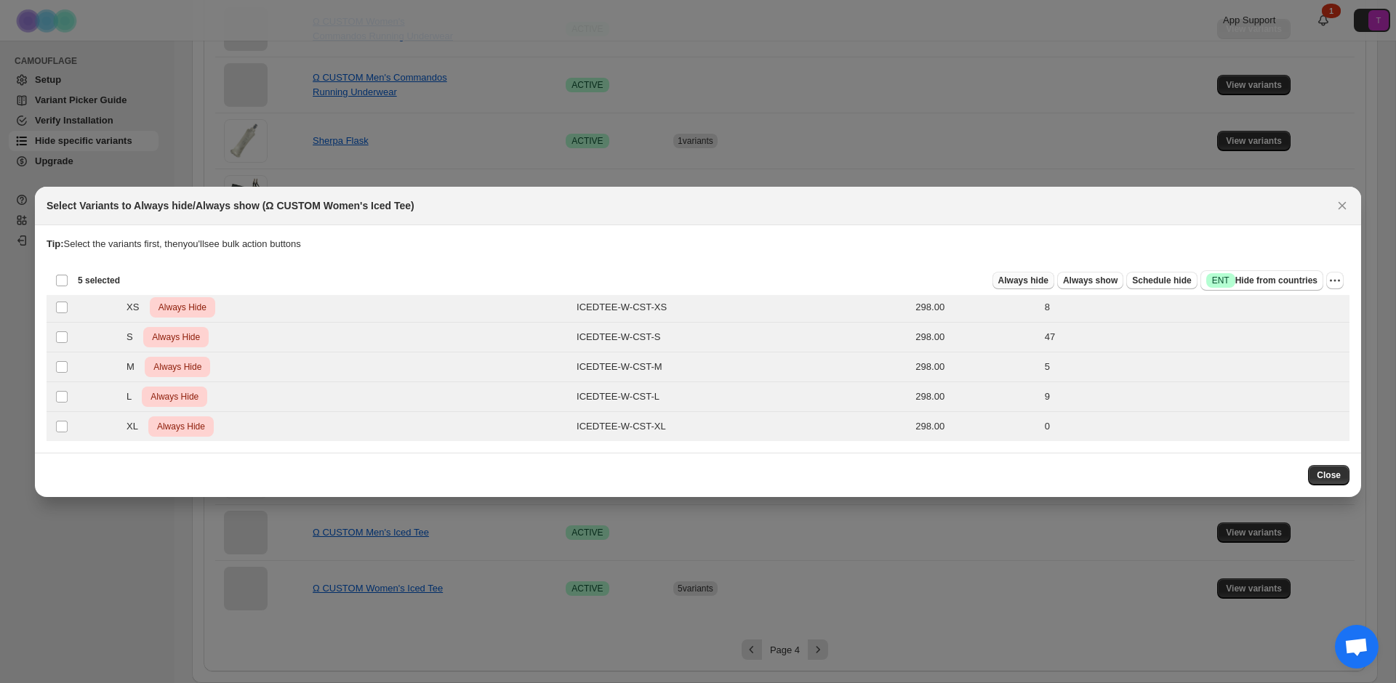
click at [1021, 278] on span "Always hide" at bounding box center [1023, 281] width 50 height 12
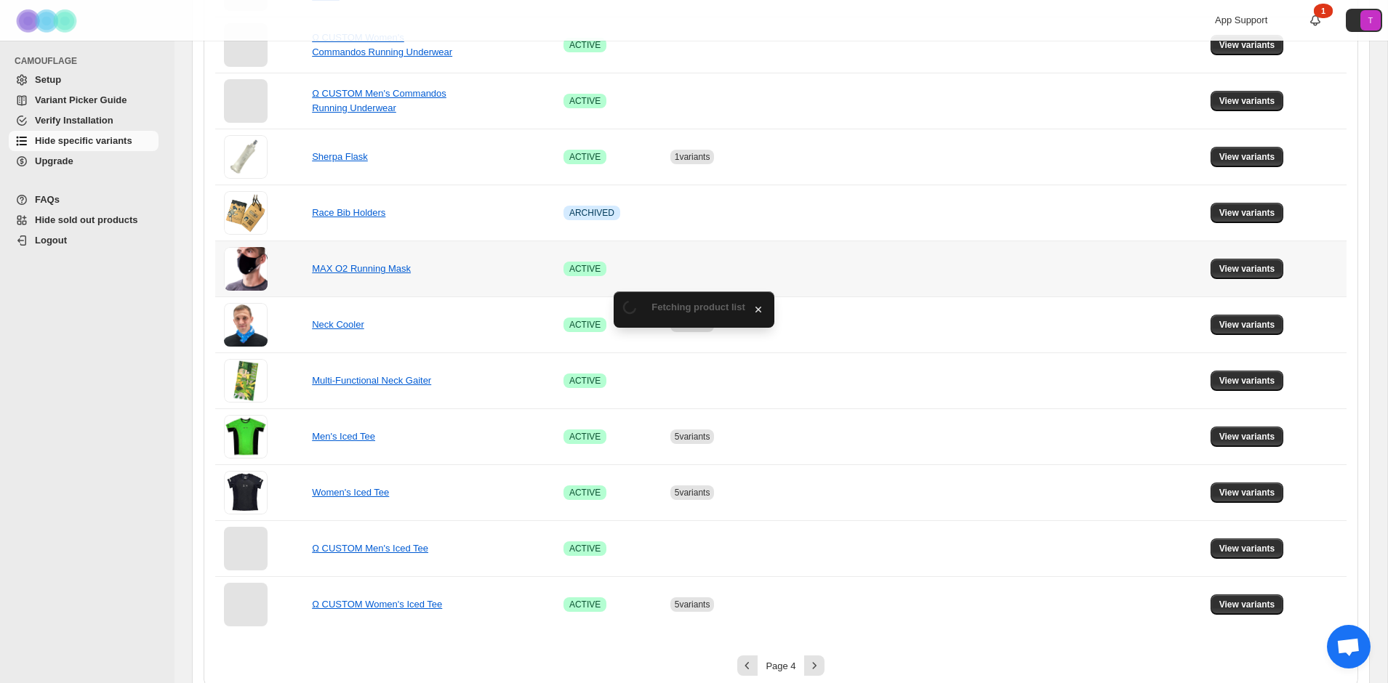
scroll to position [809, 0]
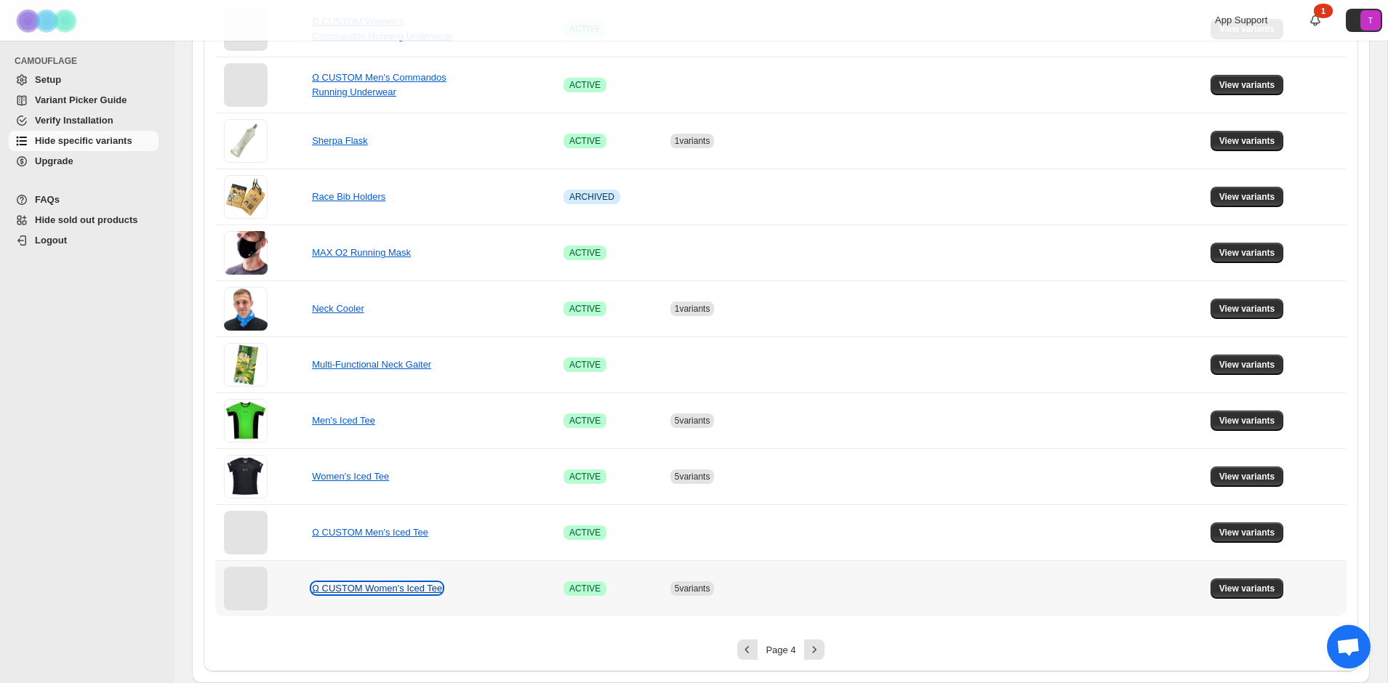
click at [415, 590] on link "Ω CUSTOM Women's Iced Tee" at bounding box center [377, 588] width 130 height 11
click at [1264, 590] on span "View variants" at bounding box center [1247, 589] width 56 height 12
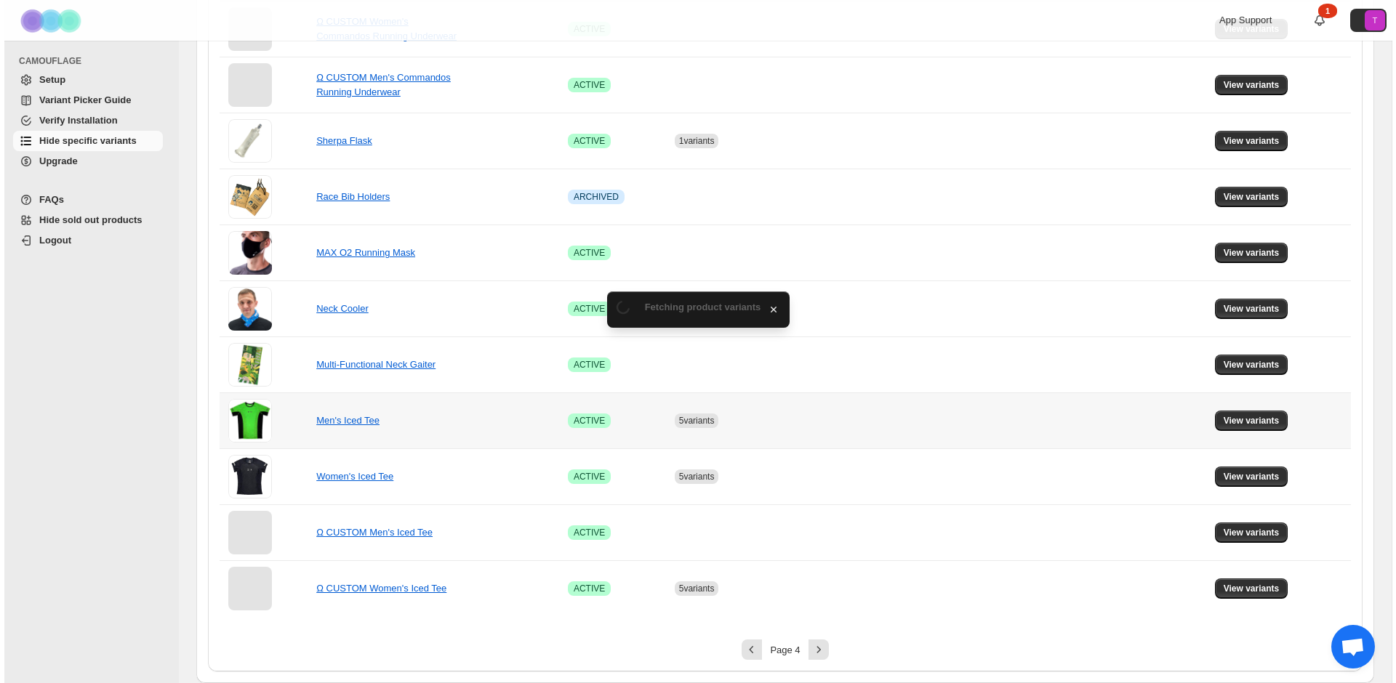
scroll to position [0, 0]
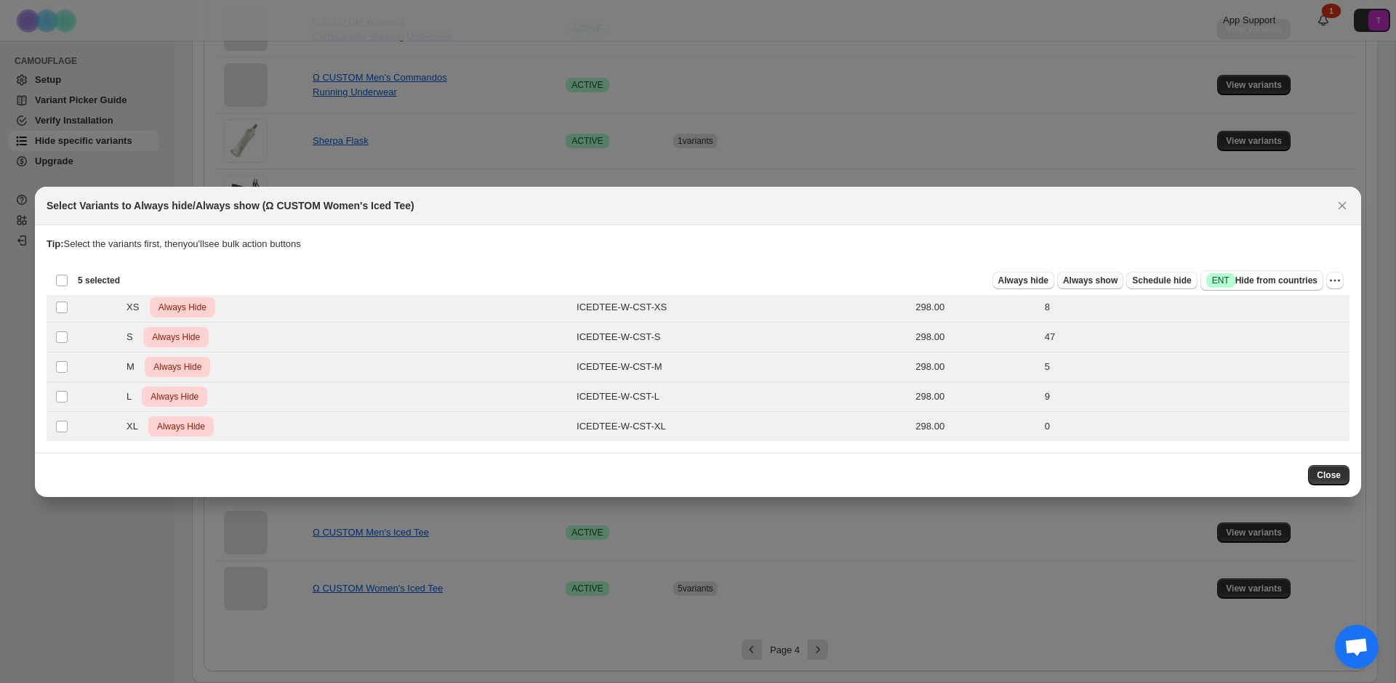
click at [1100, 276] on span "Always show" at bounding box center [1090, 281] width 55 height 12
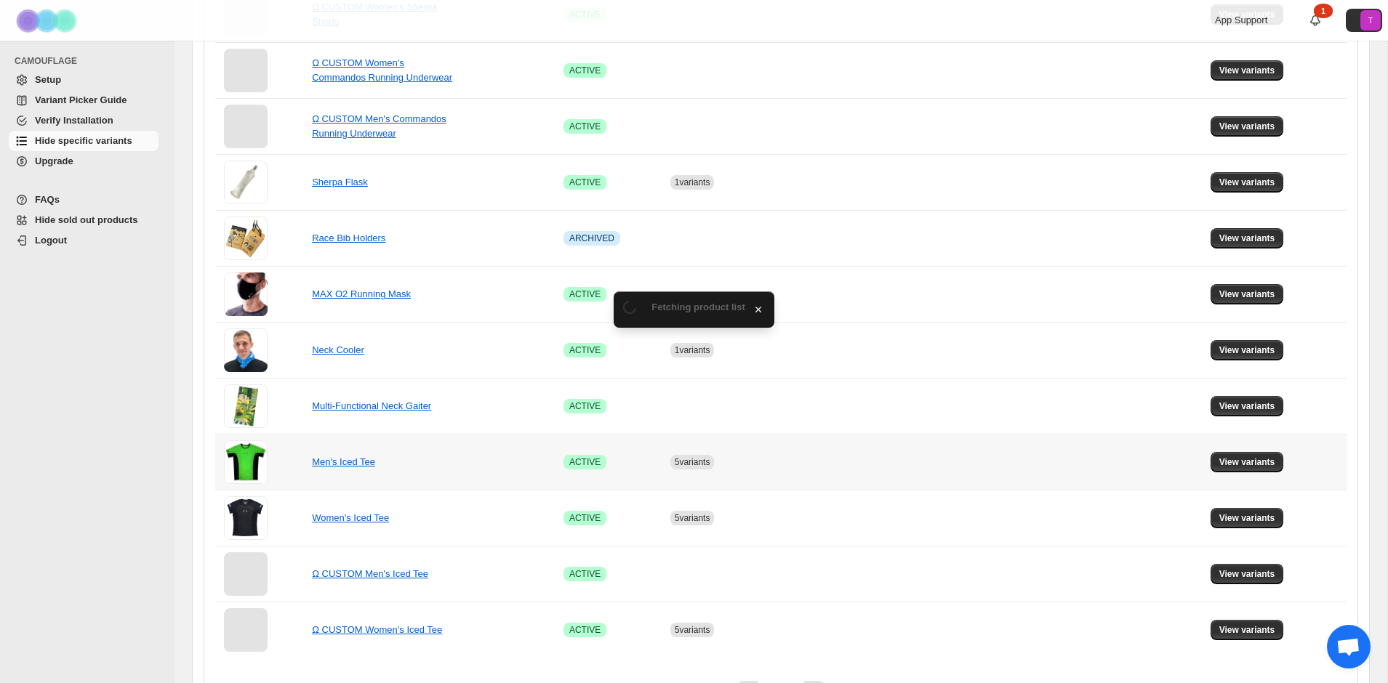
scroll to position [809, 0]
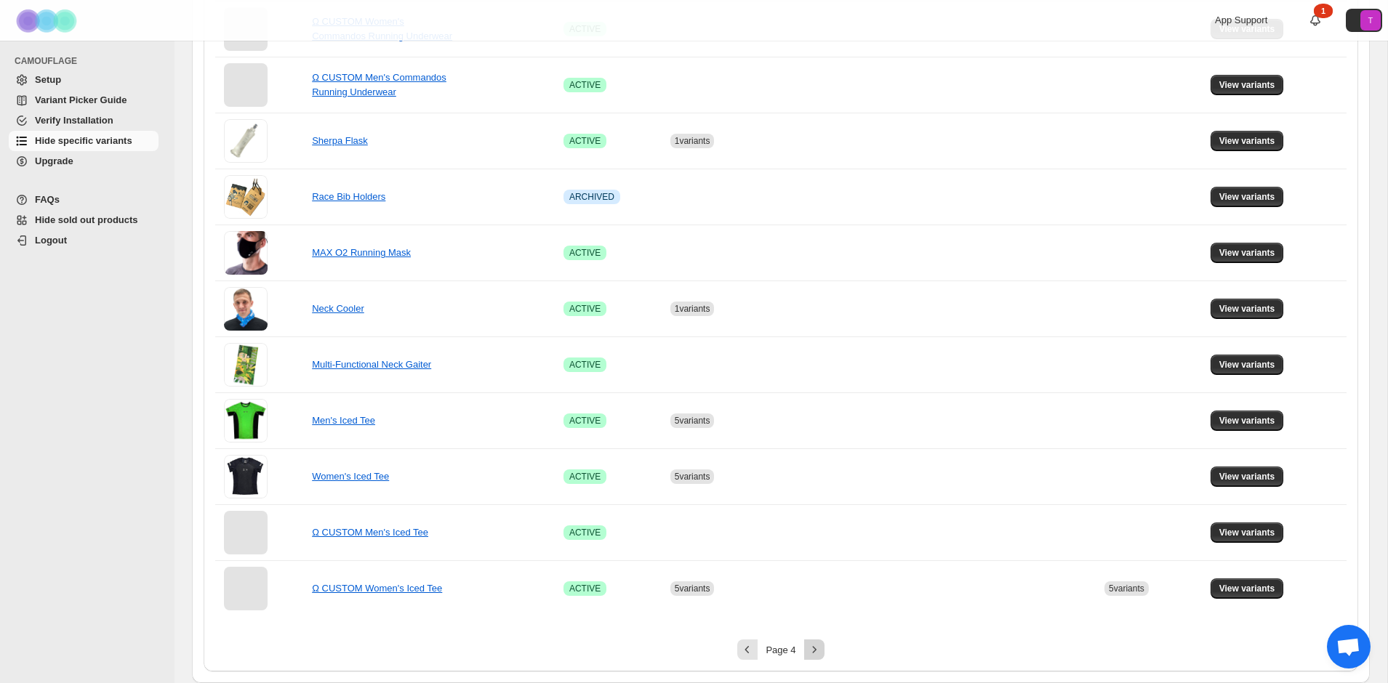
click at [813, 648] on icon "Next" at bounding box center [814, 650] width 15 height 15
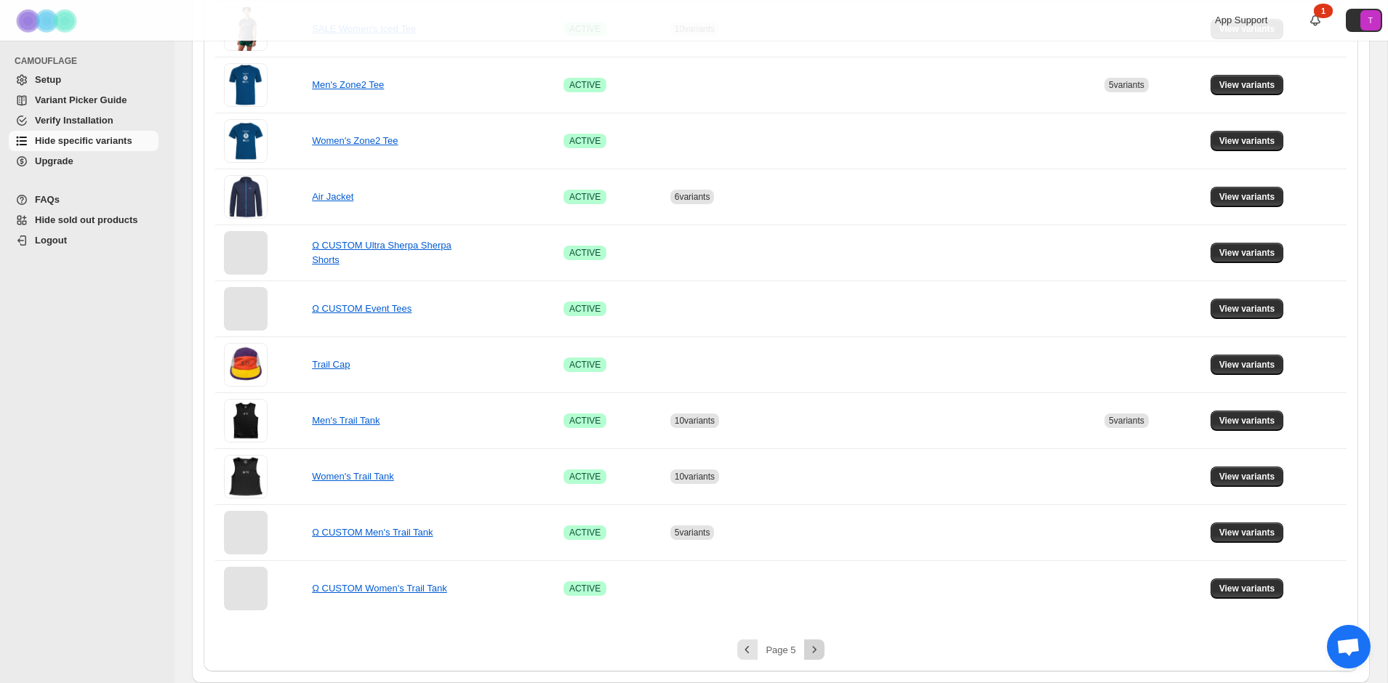
scroll to position [697, 0]
click at [1273, 531] on span "View variants" at bounding box center [1247, 533] width 56 height 12
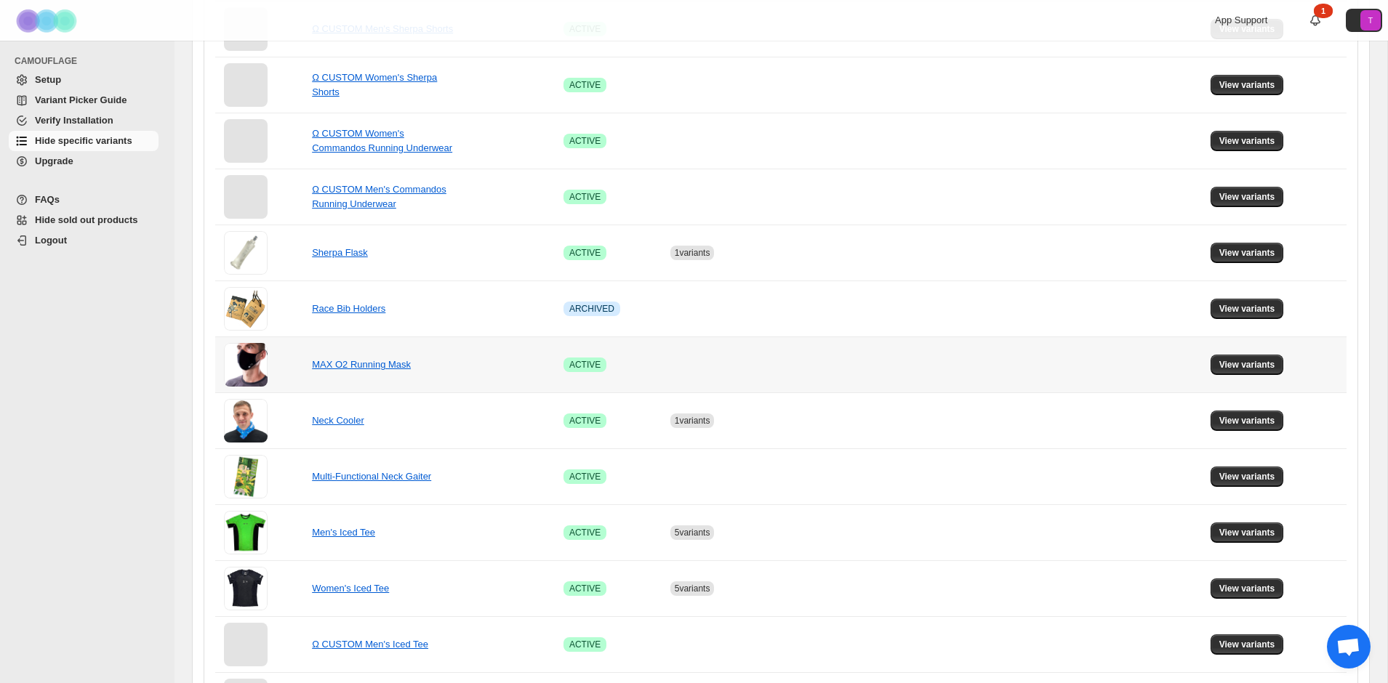
scroll to position [809, 0]
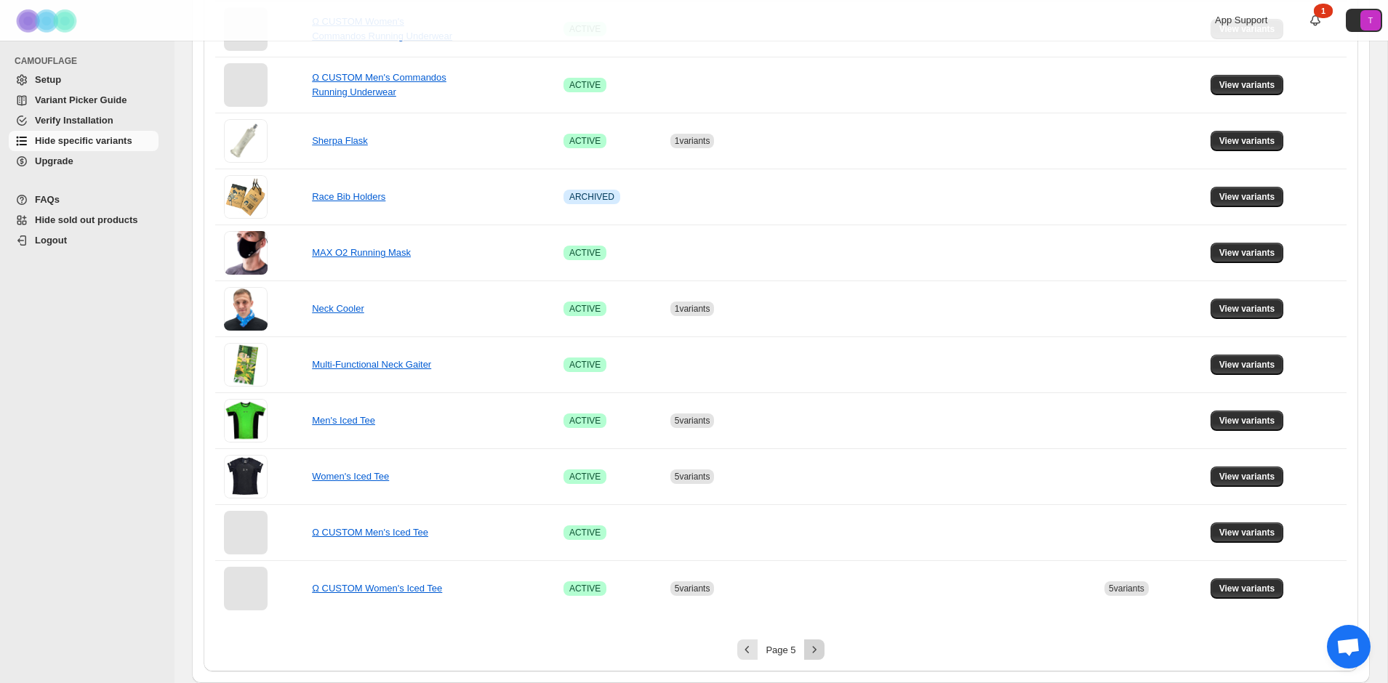
click at [815, 645] on icon "Next" at bounding box center [814, 650] width 15 height 15
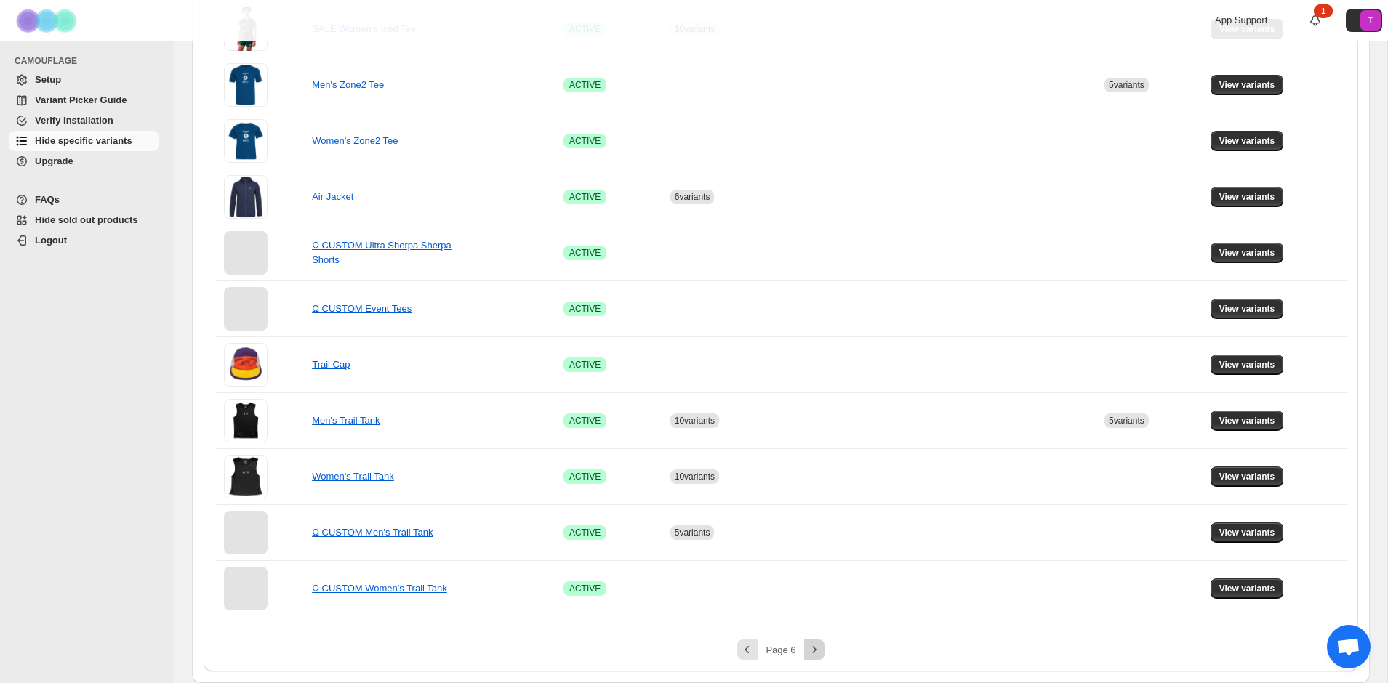
scroll to position [697, 0]
click at [1269, 587] on span "View variants" at bounding box center [1247, 589] width 56 height 12
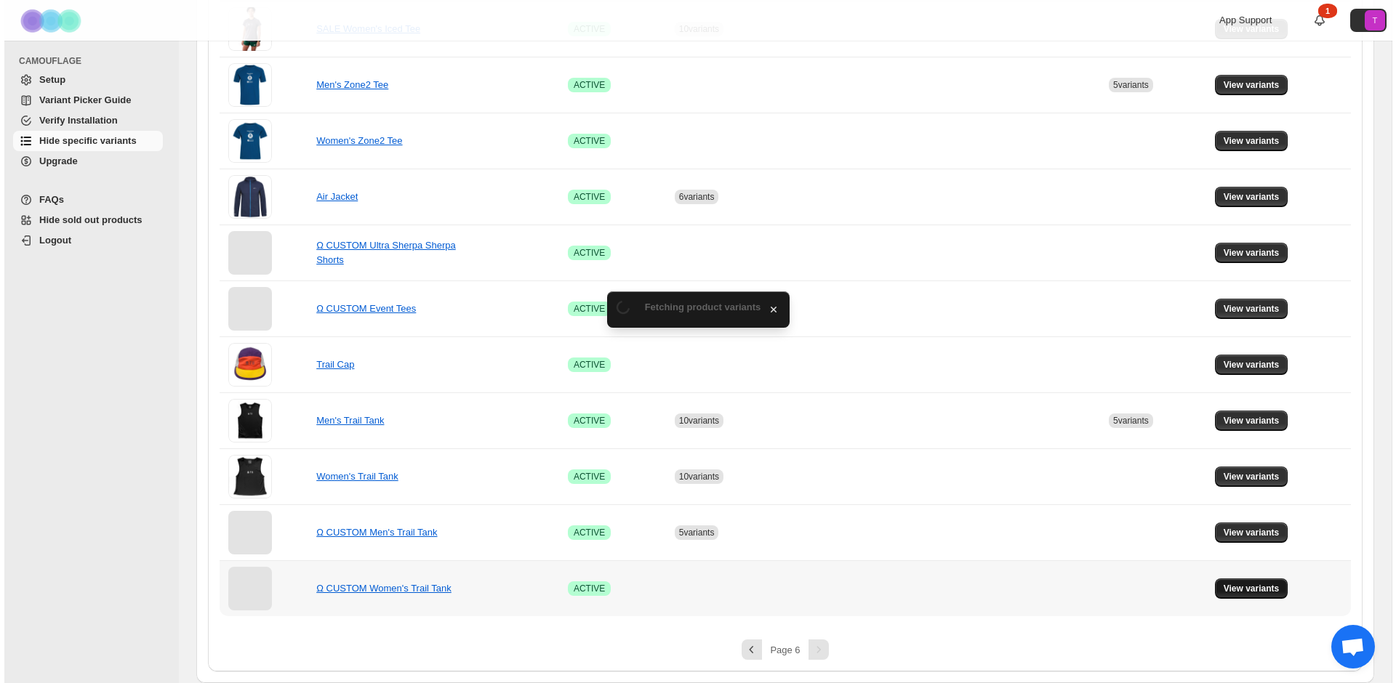
scroll to position [0, 0]
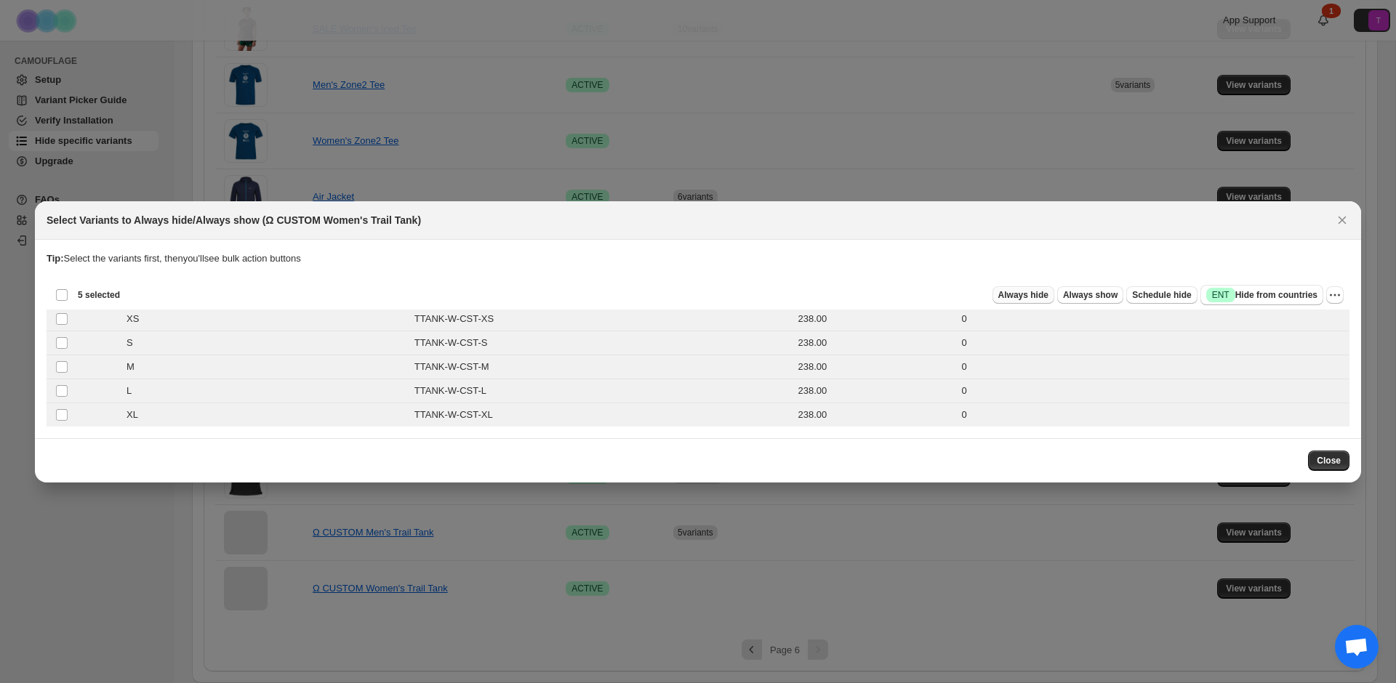
click at [1020, 297] on span "Always hide" at bounding box center [1023, 295] width 50 height 12
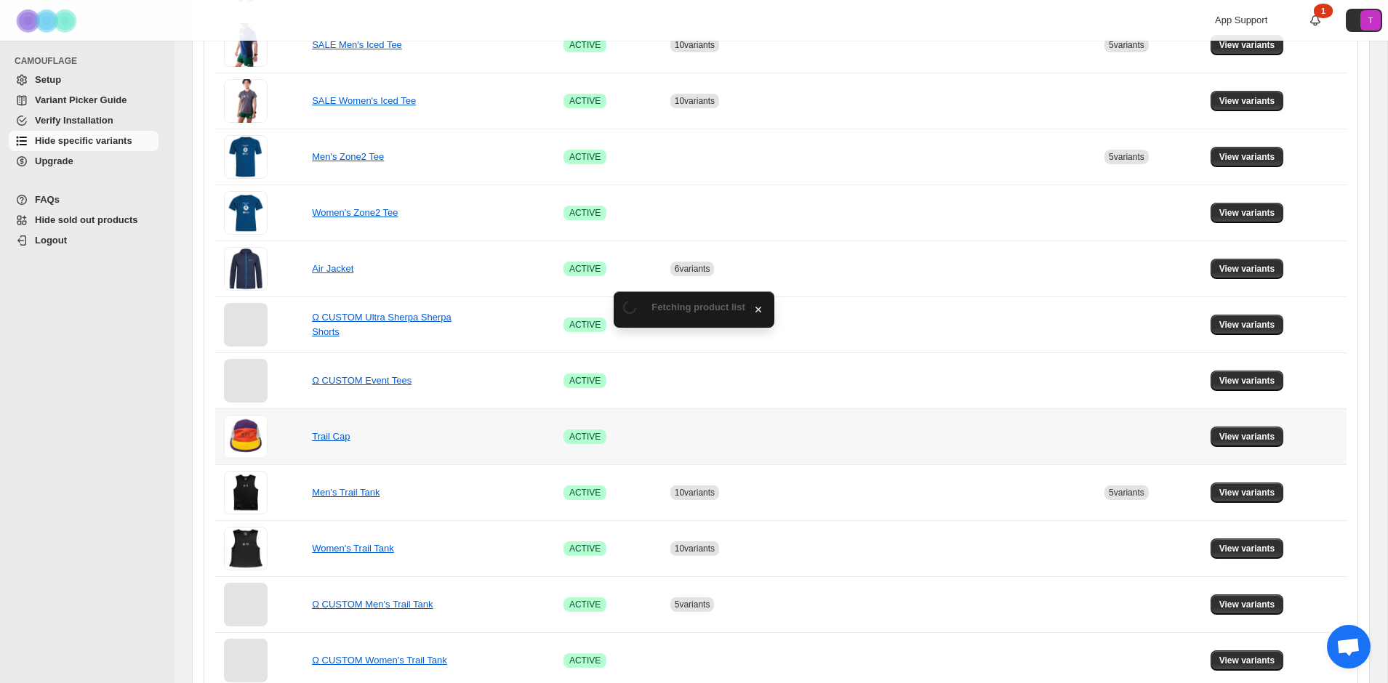
scroll to position [697, 0]
